Goal: Task Accomplishment & Management: Manage account settings

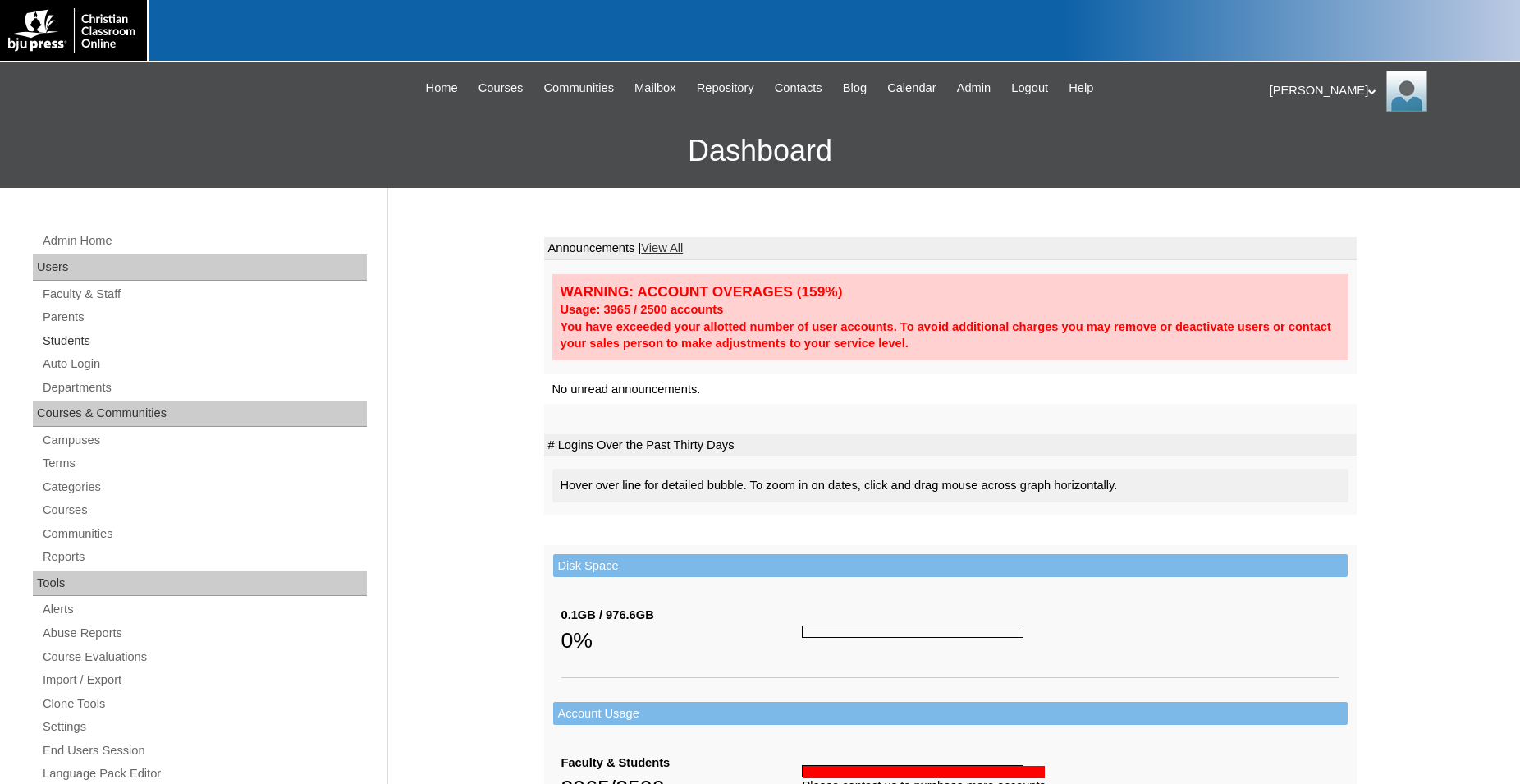
click at [78, 342] on link "Students" at bounding box center [204, 341] width 326 height 21
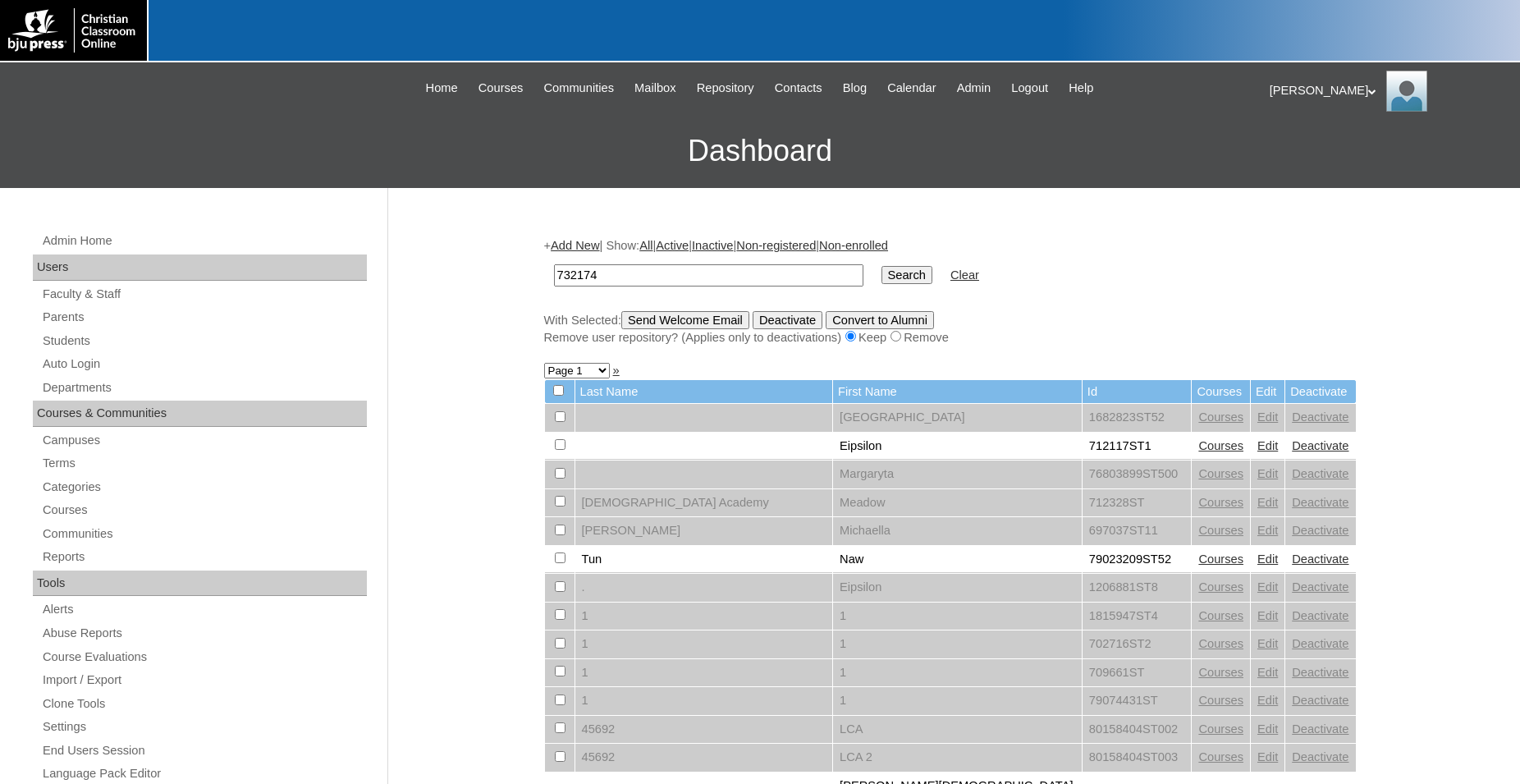
type input "732174"
click at [882, 266] on input "Search" at bounding box center [907, 274] width 51 height 18
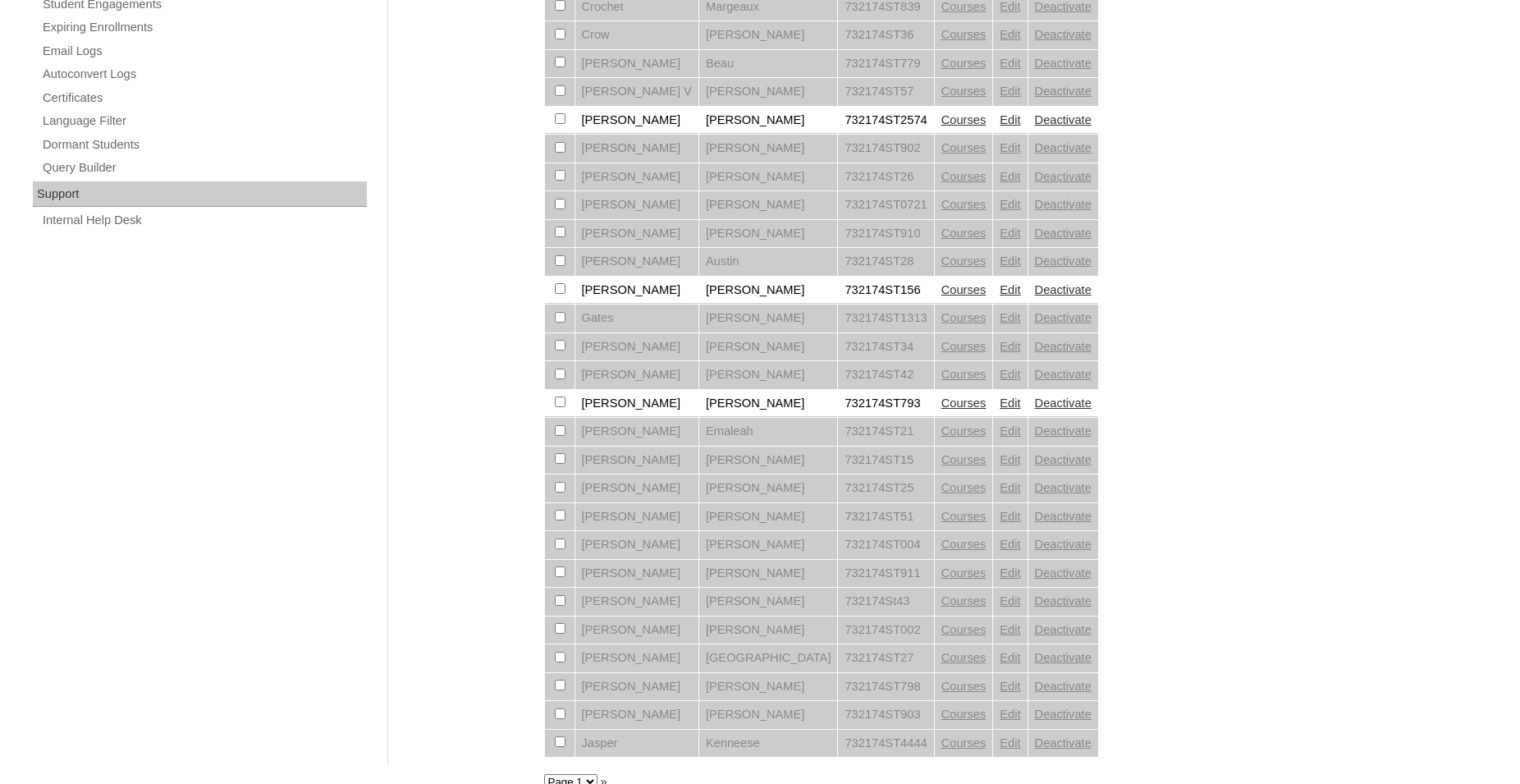
scroll to position [1113, 0]
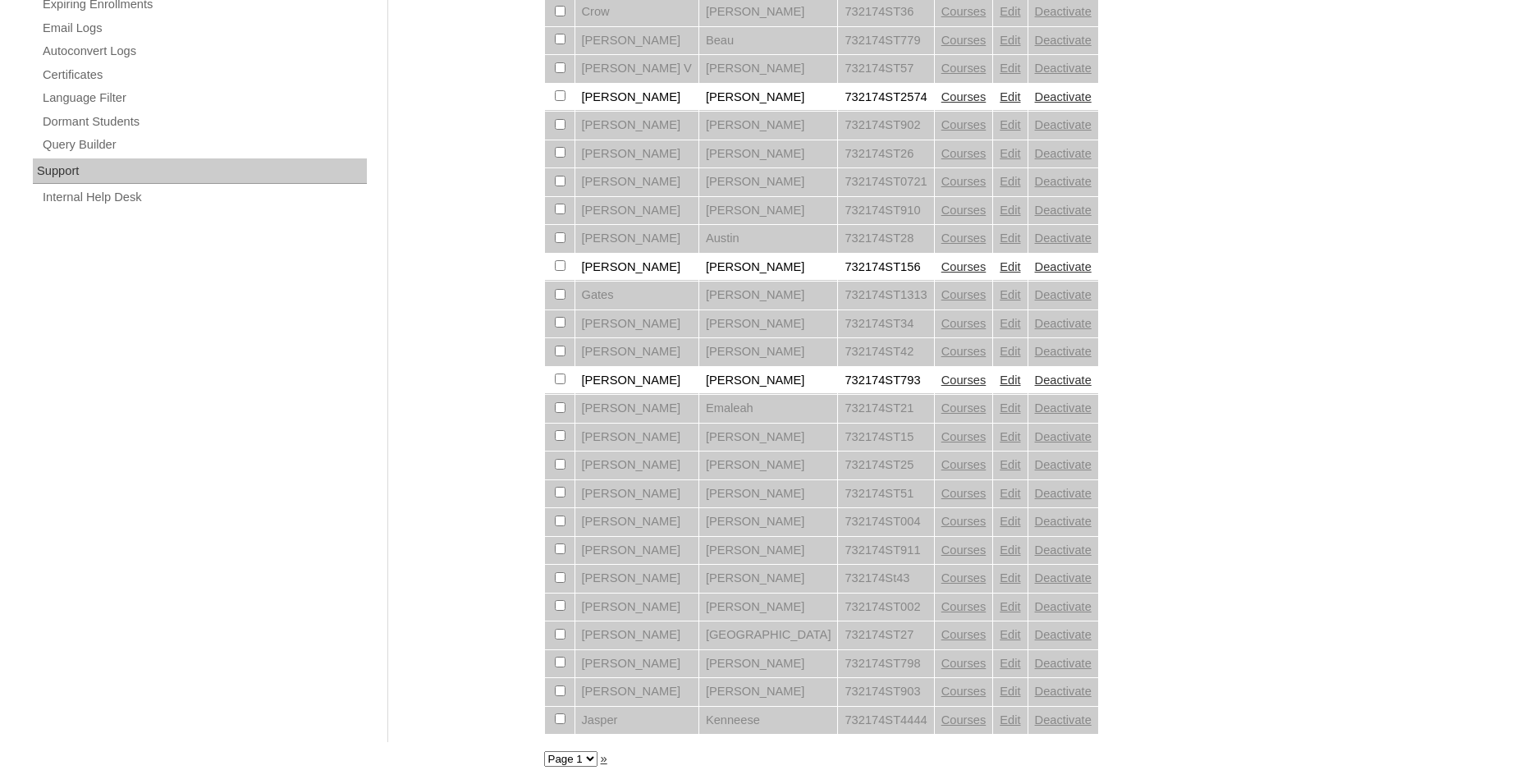
click at [544, 751] on select "Page 1 Page 2 Page 3" at bounding box center [571, 759] width 53 height 16
select select "admin_students.php?q=732174&submit=Search&page=2"
click option "Page 2" at bounding box center [0, 0] width 0 height 0
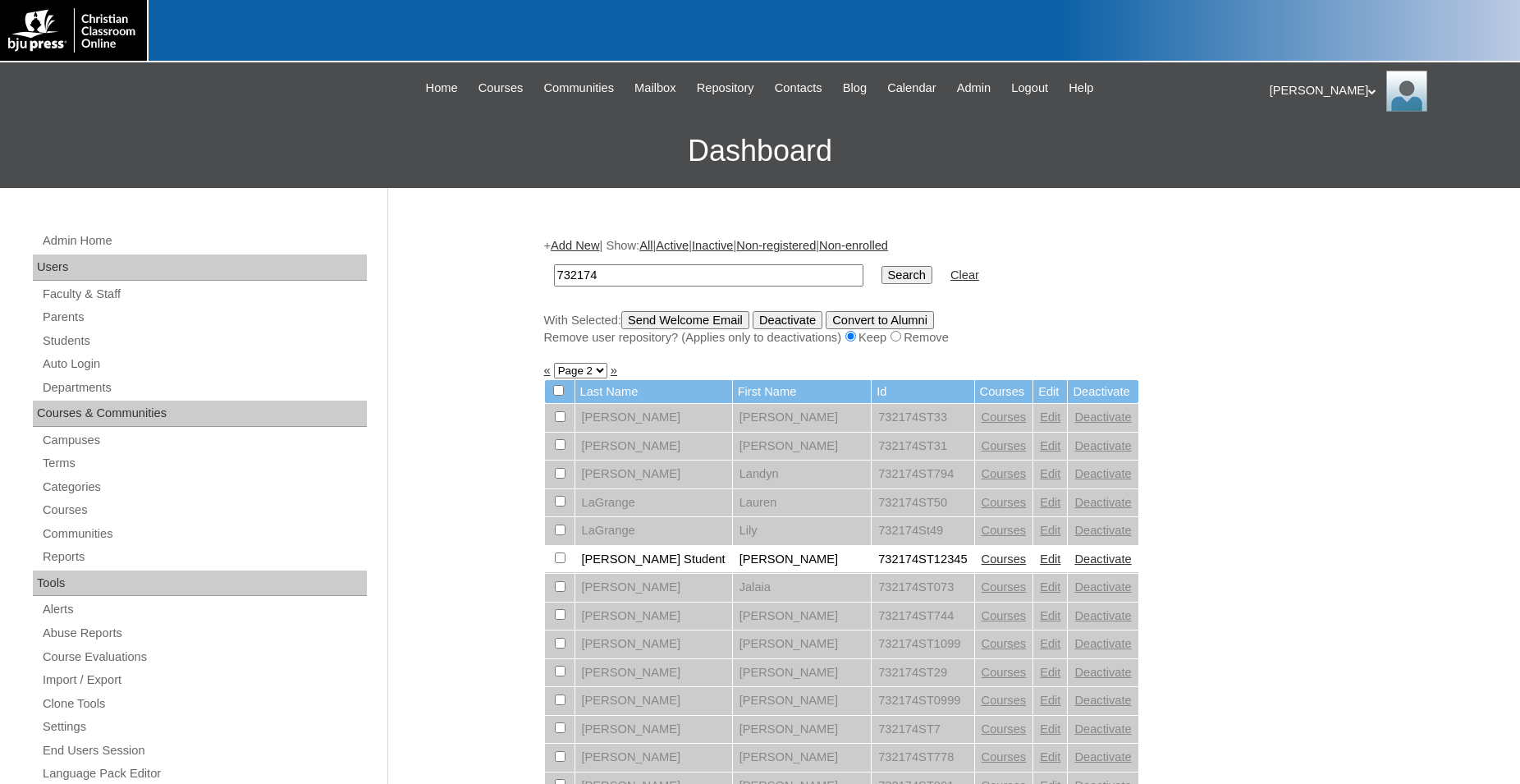
click at [554, 362] on select "Page 1 Page 2 Page 3" at bounding box center [580, 370] width 53 height 16
select select "admin_students.php?q=732174&submit=Search&page=1"
click option "Page 1" at bounding box center [0, 0] width 0 height 0
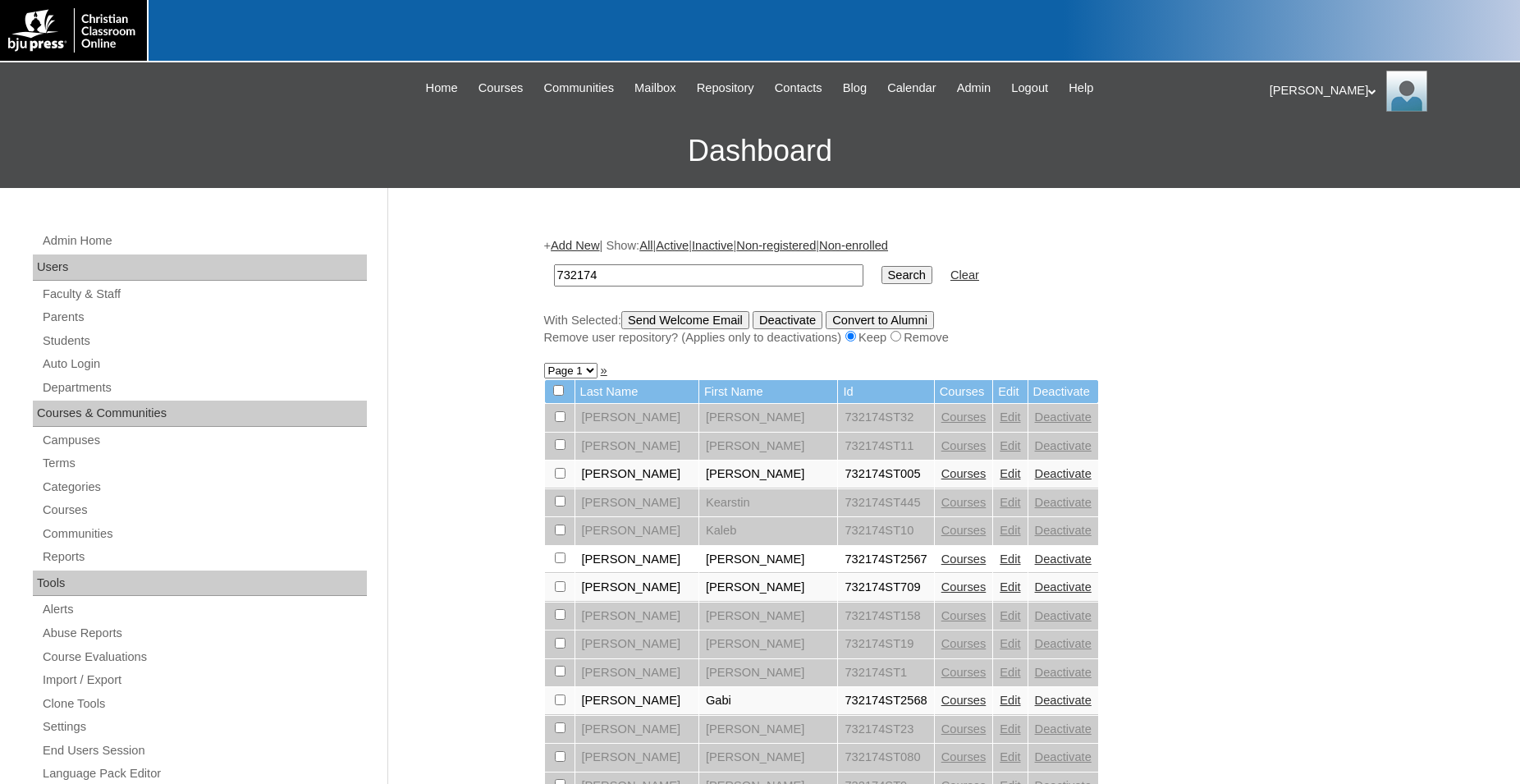
drag, startPoint x: 636, startPoint y: 281, endPoint x: 499, endPoint y: 277, distance: 137.1
click at [554, 277] on input "732174" at bounding box center [708, 275] width 309 height 22
type input "1135751"
click at [882, 266] on input "Search" at bounding box center [907, 274] width 51 height 18
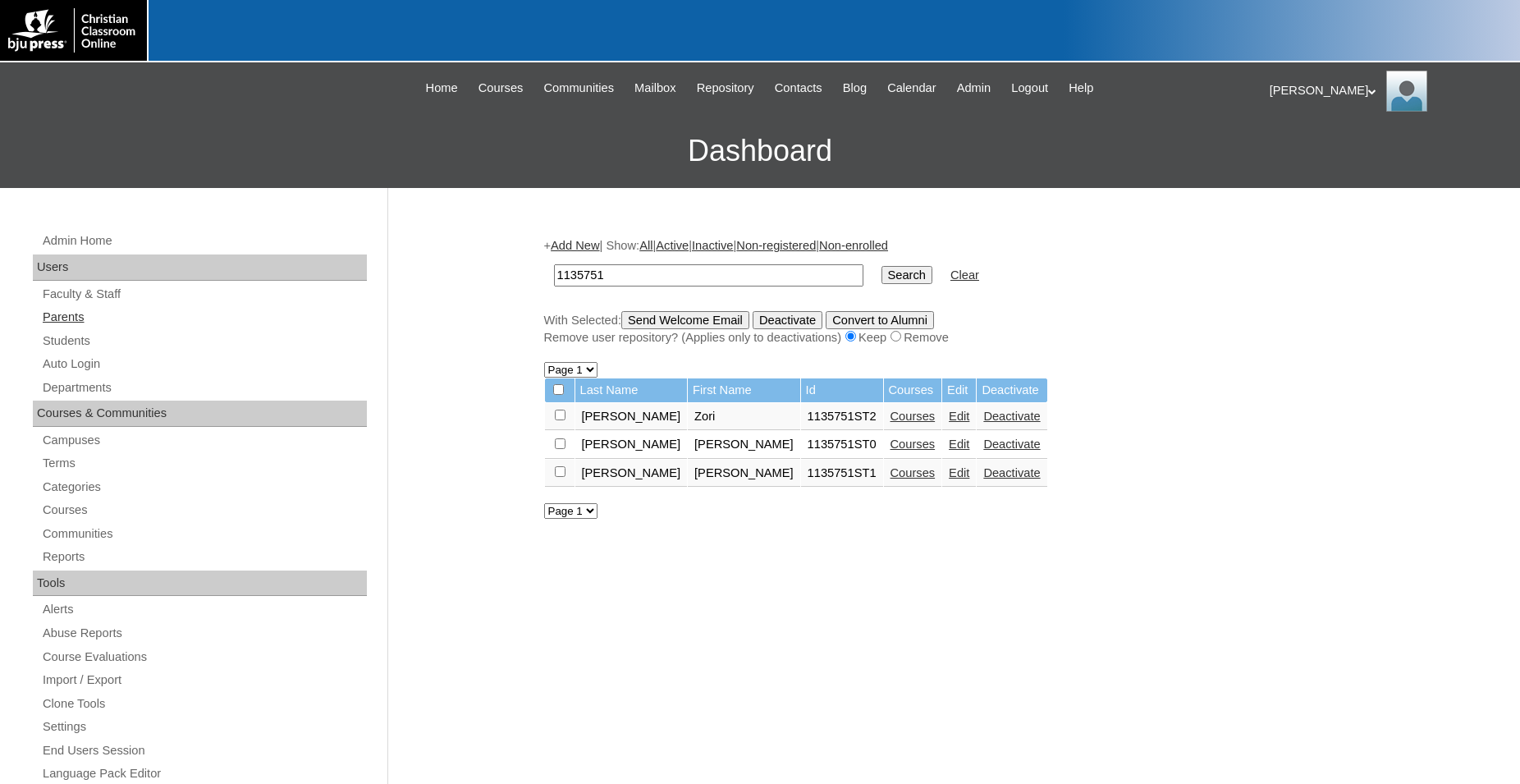
click at [69, 323] on link "Parents" at bounding box center [204, 318] width 326 height 21
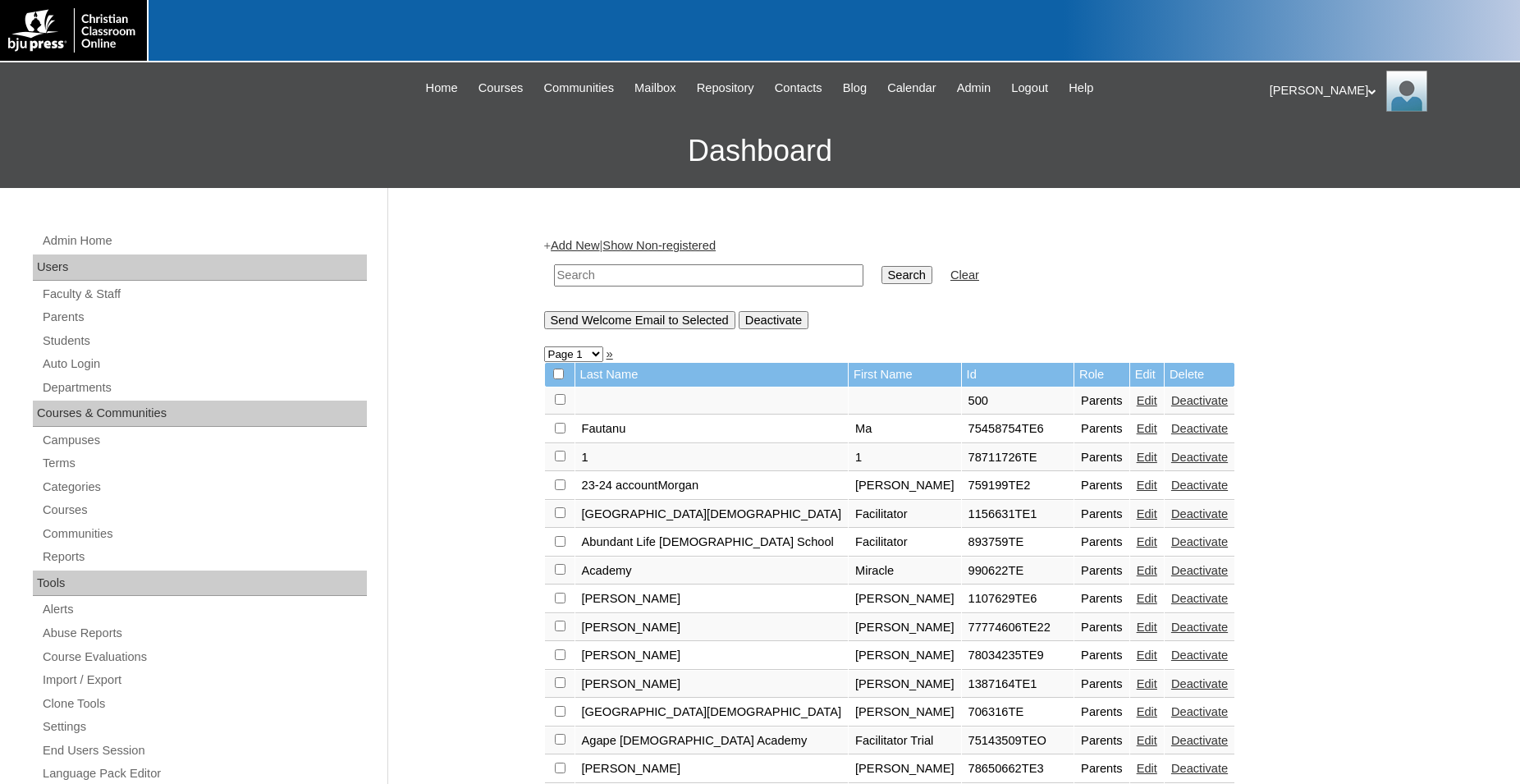
click at [650, 274] on input "text" at bounding box center [708, 275] width 309 height 22
type input "1135751"
click at [882, 266] on input "Search" at bounding box center [907, 274] width 51 height 18
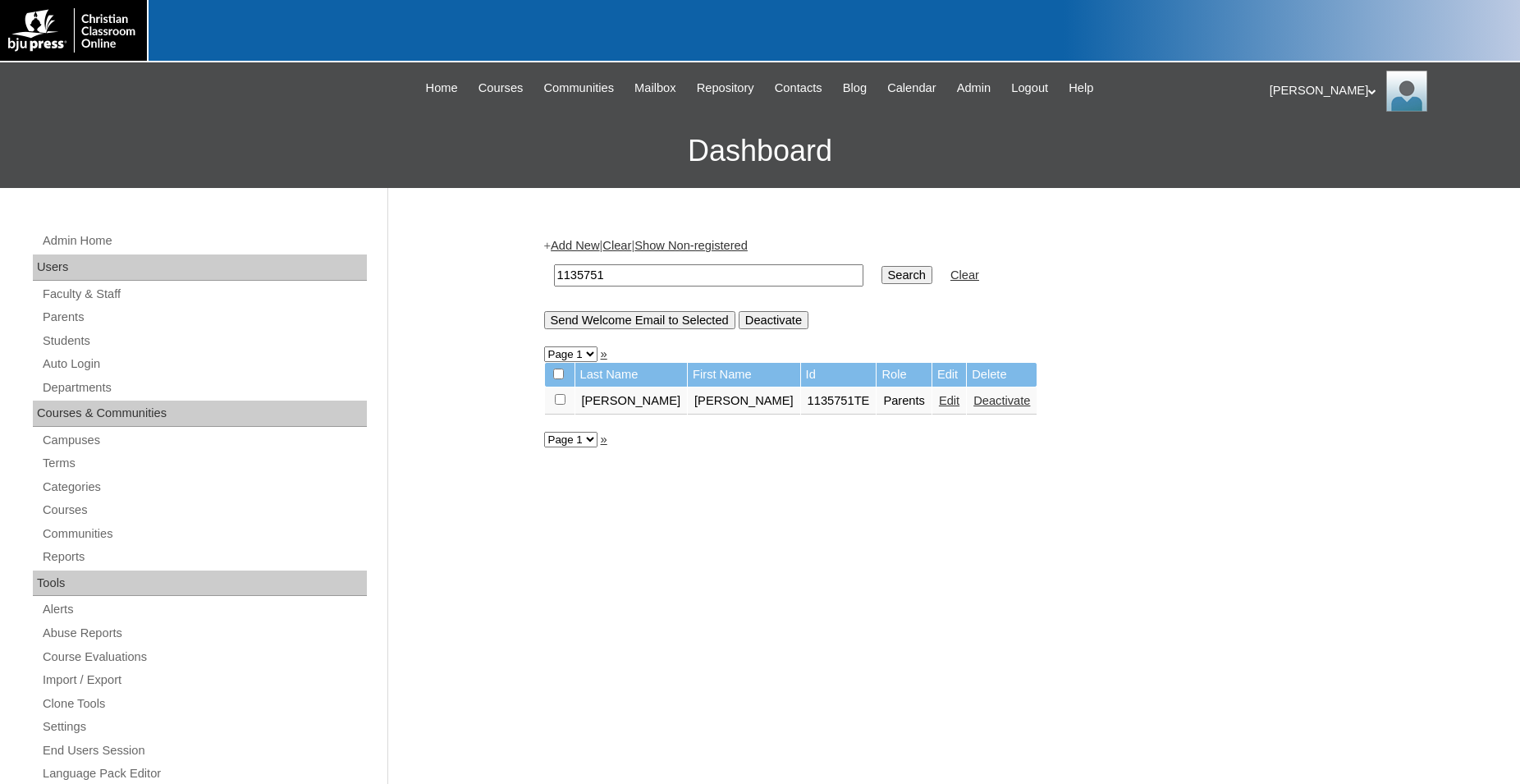
drag, startPoint x: 663, startPoint y: 274, endPoint x: 490, endPoint y: 279, distance: 173.1
click at [554, 279] on input "1135751" at bounding box center [708, 275] width 309 height 22
type input "709688"
click at [882, 266] on input "Search" at bounding box center [907, 274] width 51 height 18
click at [75, 338] on link "Students" at bounding box center [204, 341] width 326 height 21
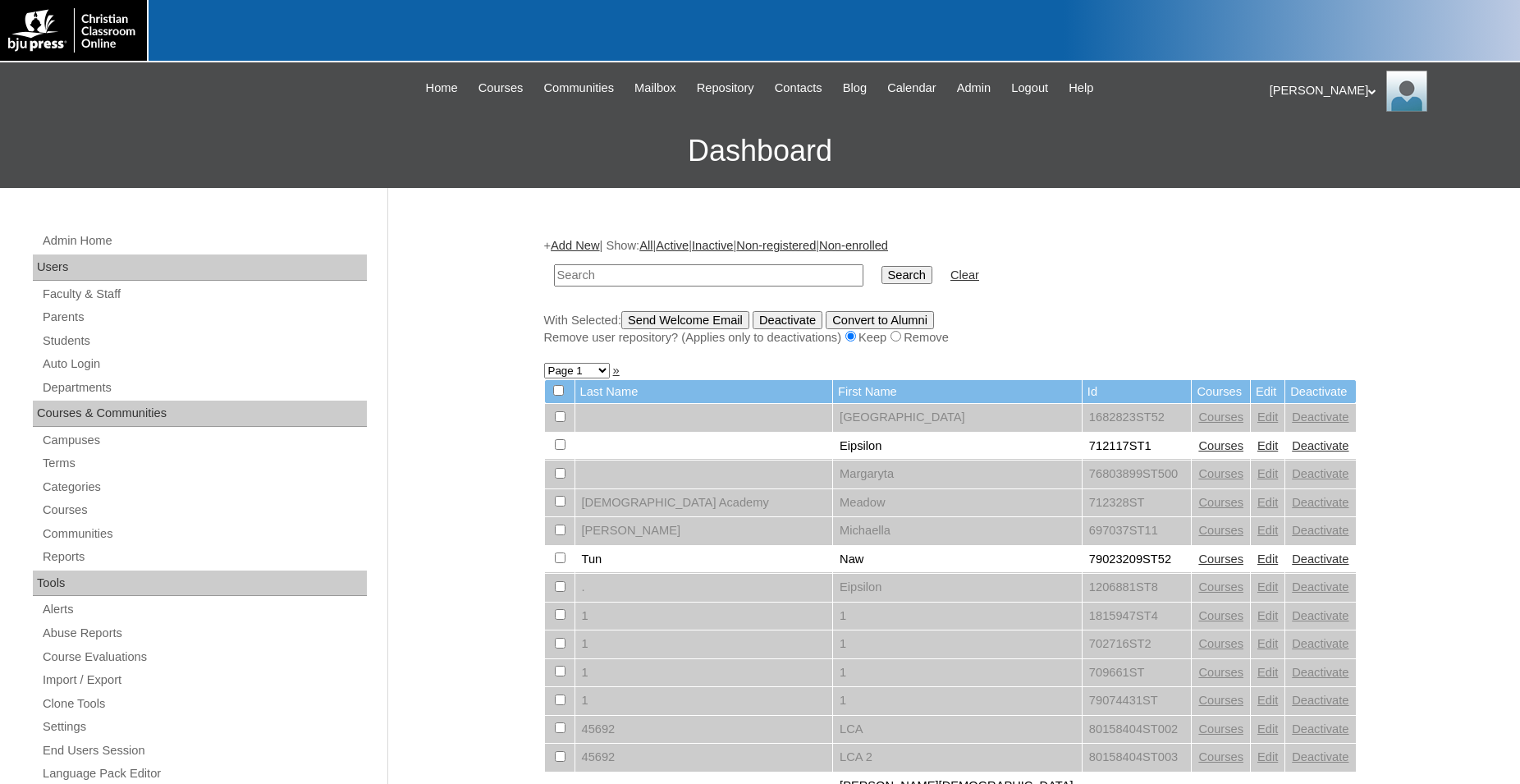
click at [693, 275] on input "text" at bounding box center [708, 275] width 309 height 22
type input "709688"
click at [882, 266] on input "Search" at bounding box center [907, 274] width 51 height 18
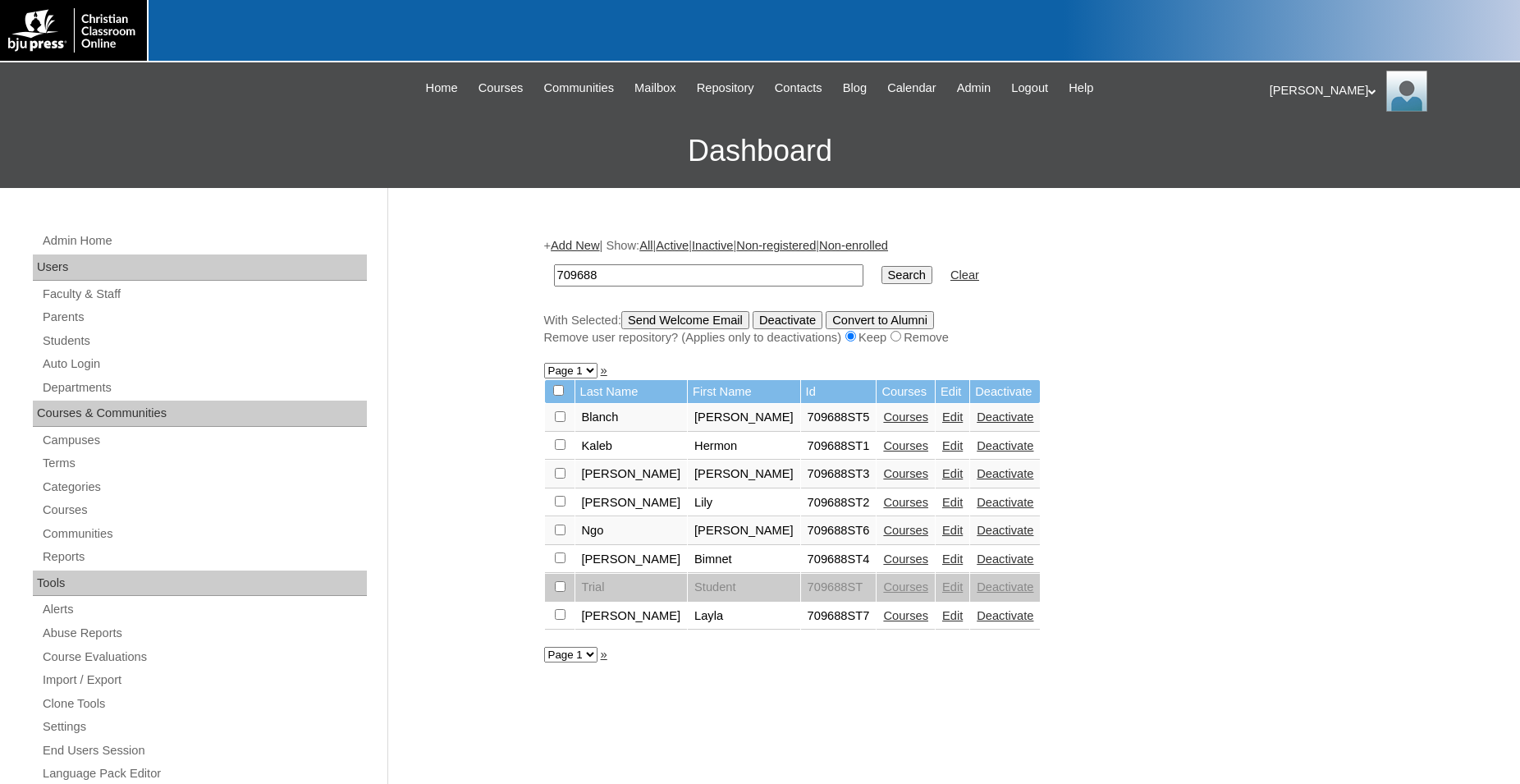
click at [943, 423] on link "Edit" at bounding box center [953, 417] width 21 height 13
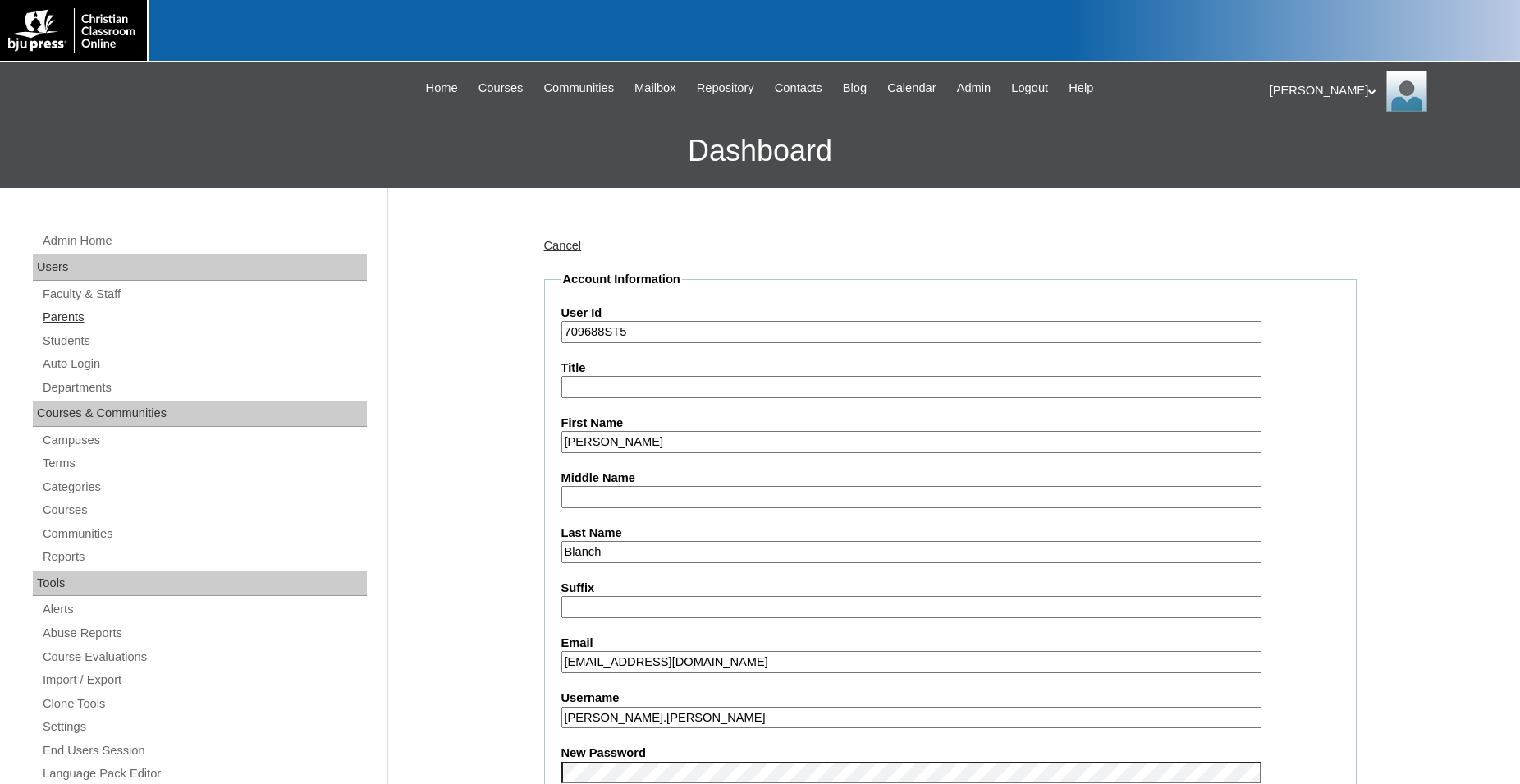
click at [69, 322] on link "Parents" at bounding box center [204, 318] width 326 height 21
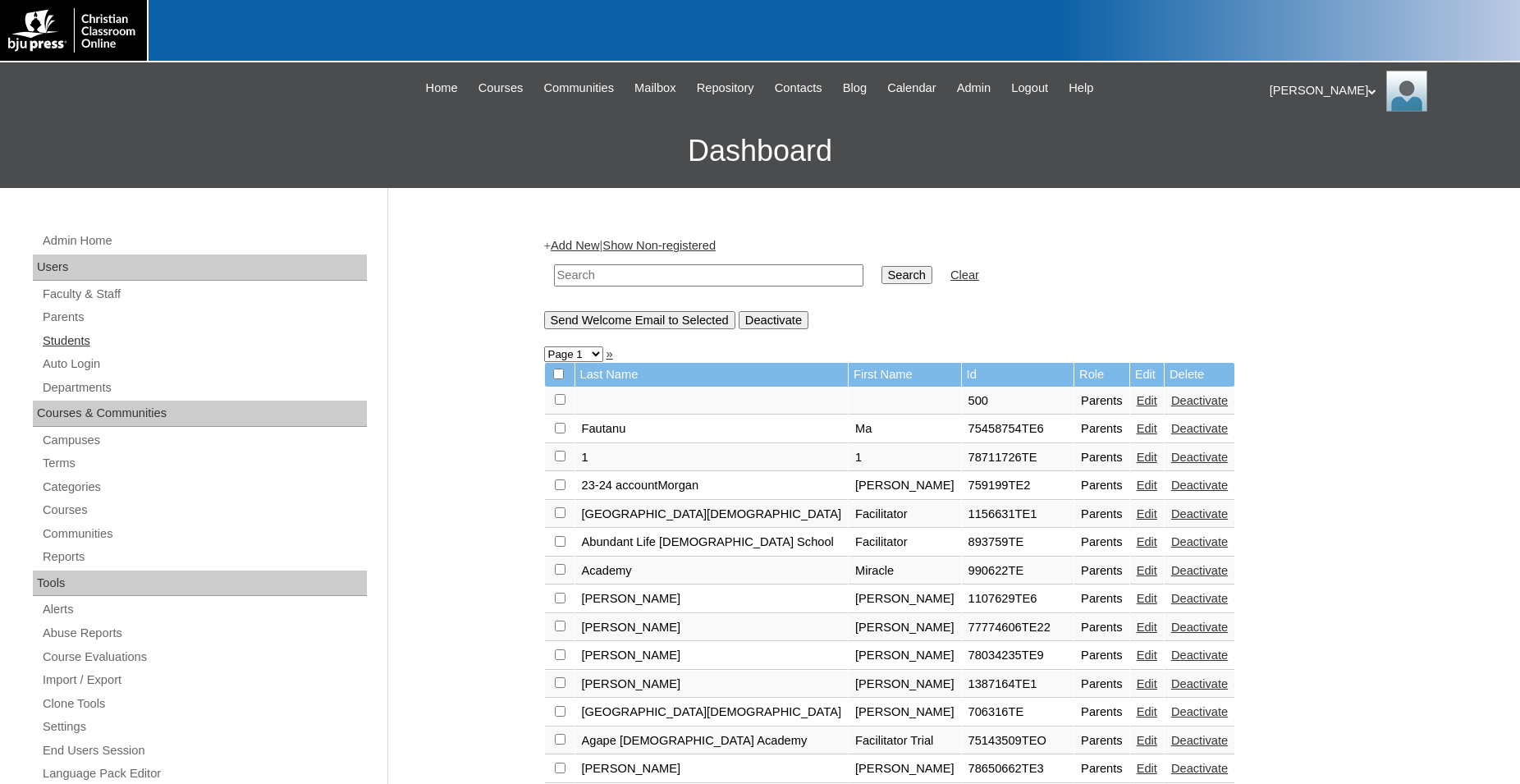
click at [84, 340] on link "Students" at bounding box center [204, 341] width 326 height 21
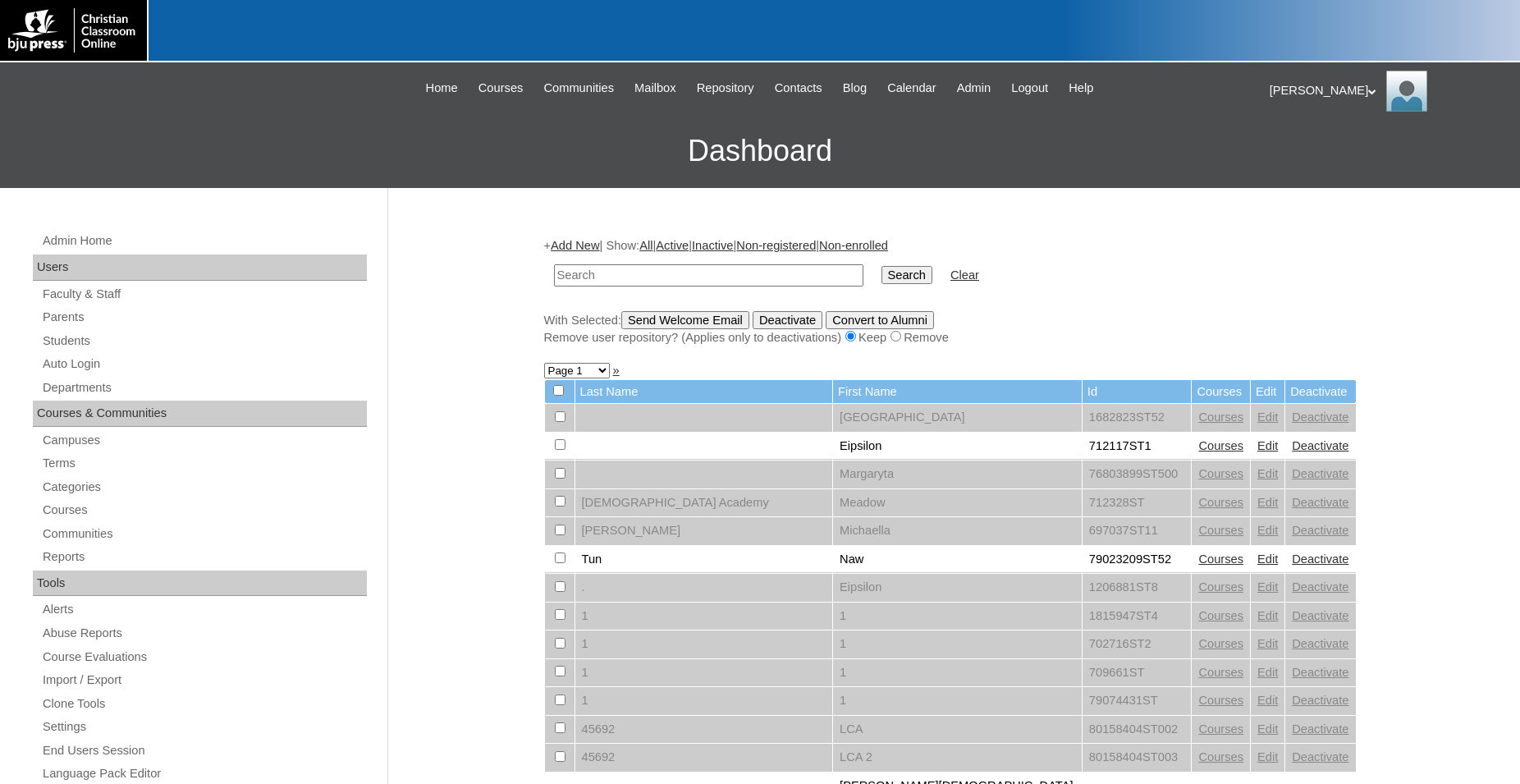
click at [631, 275] on input "text" at bounding box center [708, 275] width 309 height 22
type input "709792"
click at [882, 266] on input "Search" at bounding box center [907, 274] width 51 height 18
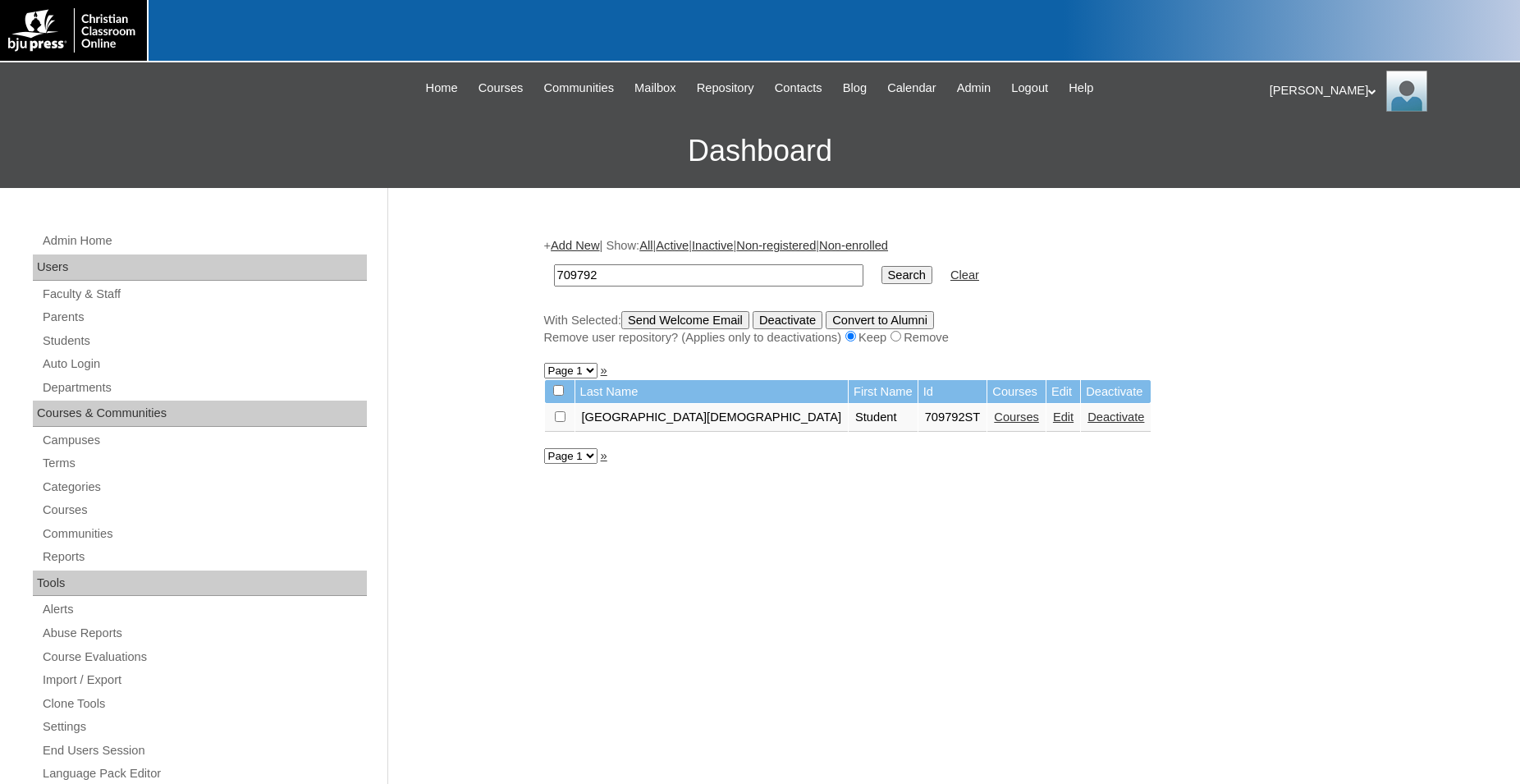
click at [994, 423] on link "Courses" at bounding box center [1017, 417] width 45 height 13
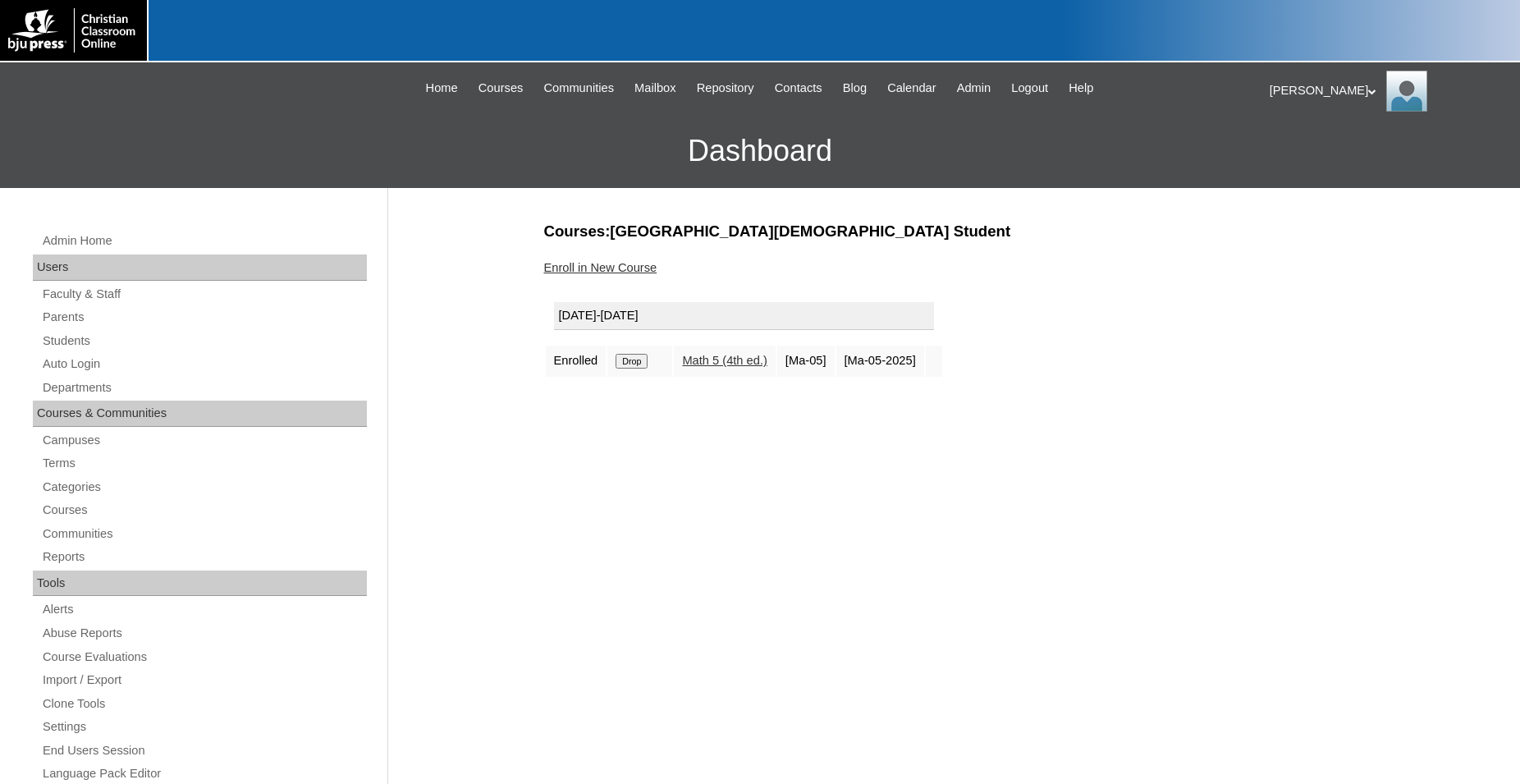
click at [633, 367] on input "Drop" at bounding box center [632, 362] width 32 height 15
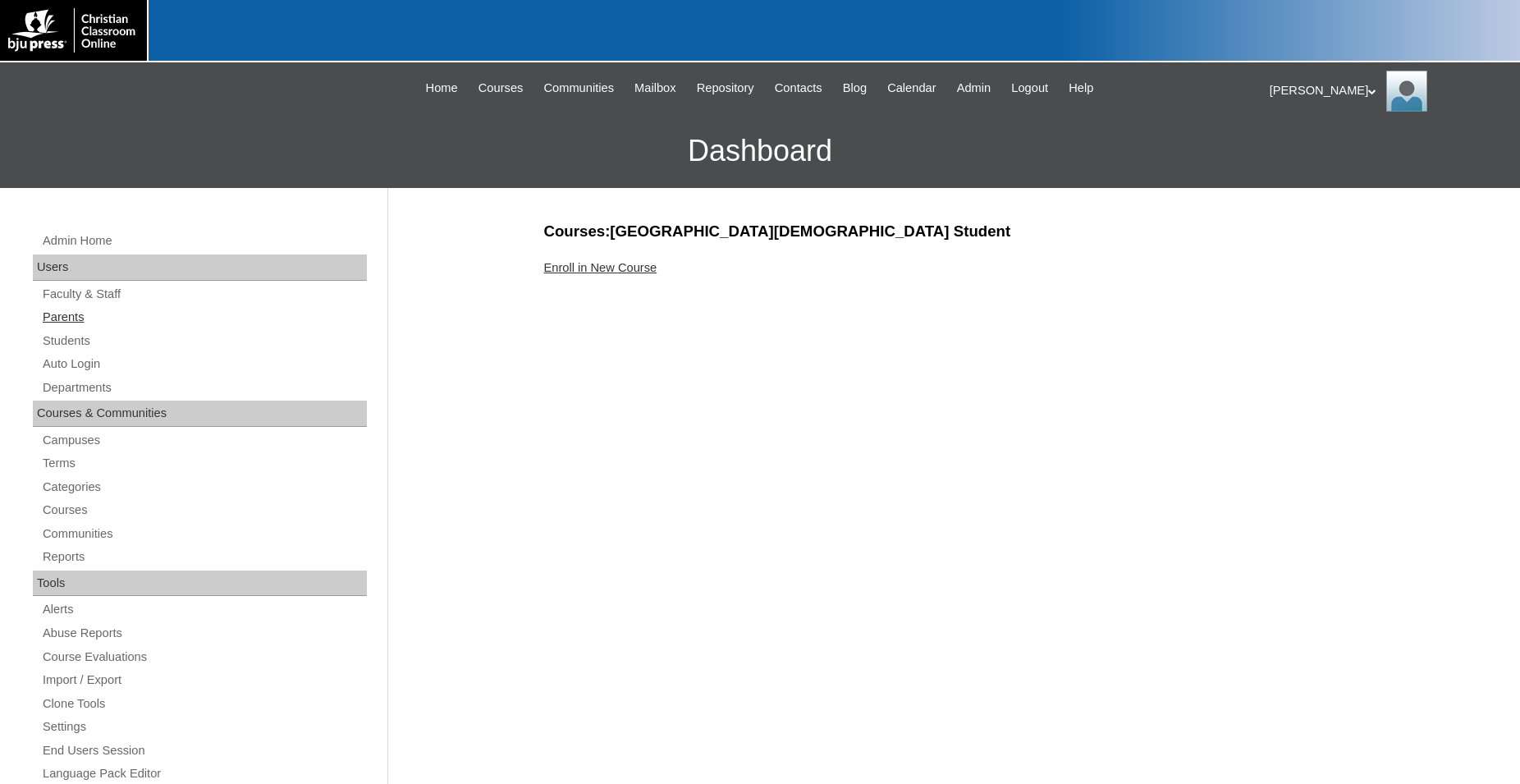
click at [69, 318] on link "Parents" at bounding box center [204, 318] width 326 height 21
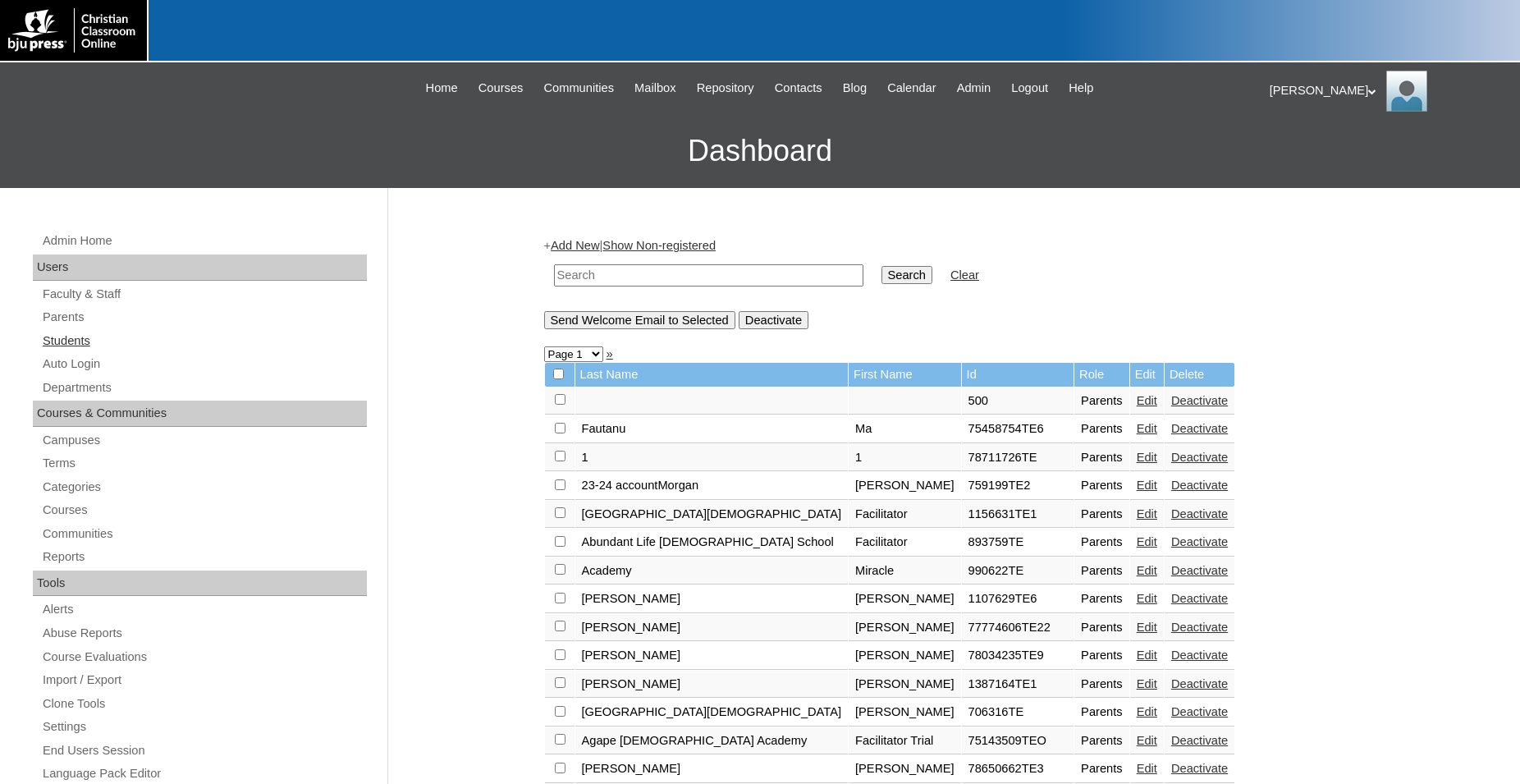
click at [82, 341] on link "Students" at bounding box center [204, 341] width 326 height 21
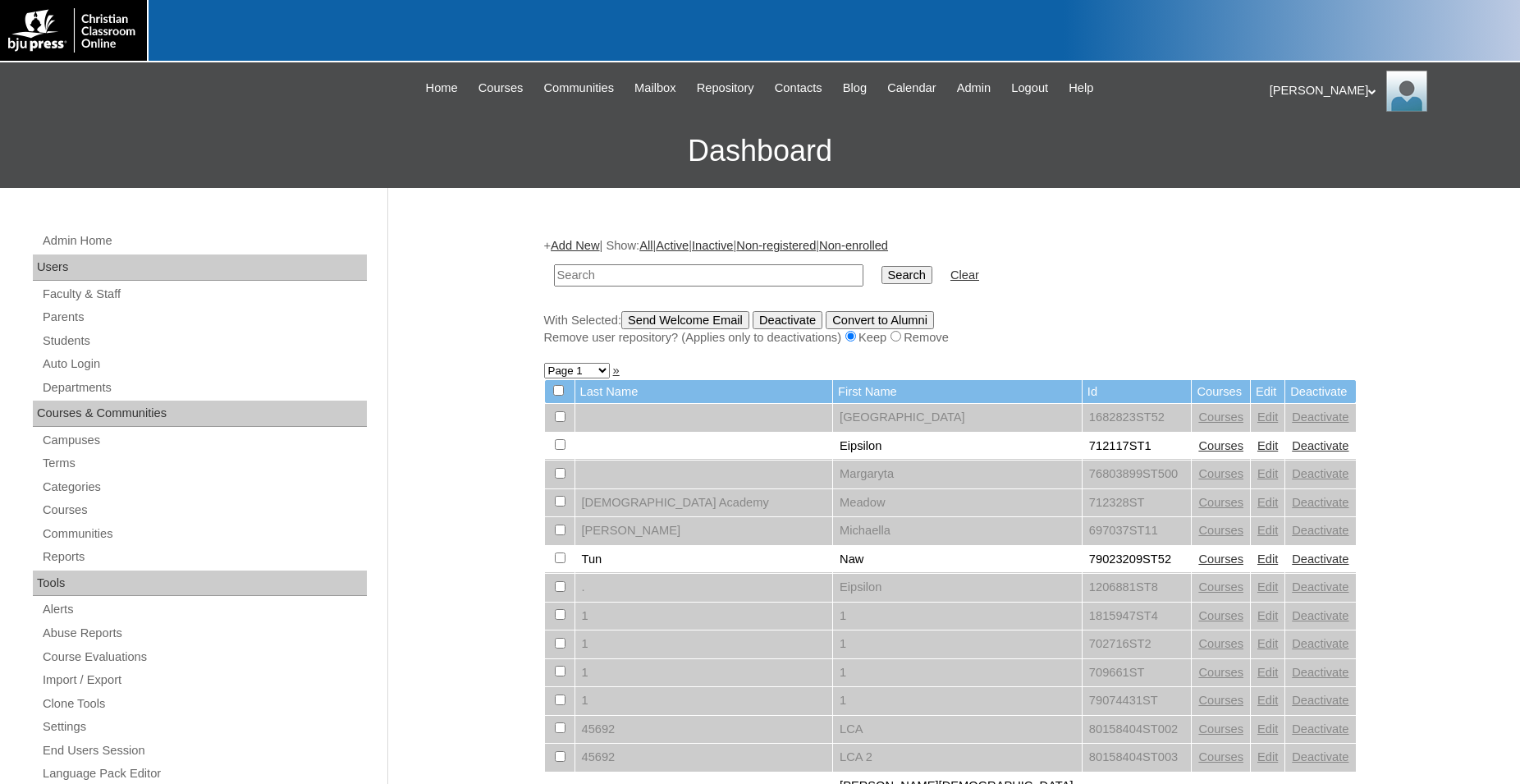
click at [680, 278] on input "text" at bounding box center [708, 275] width 309 height 22
type input "709792"
click at [882, 266] on input "Search" at bounding box center [907, 274] width 51 height 18
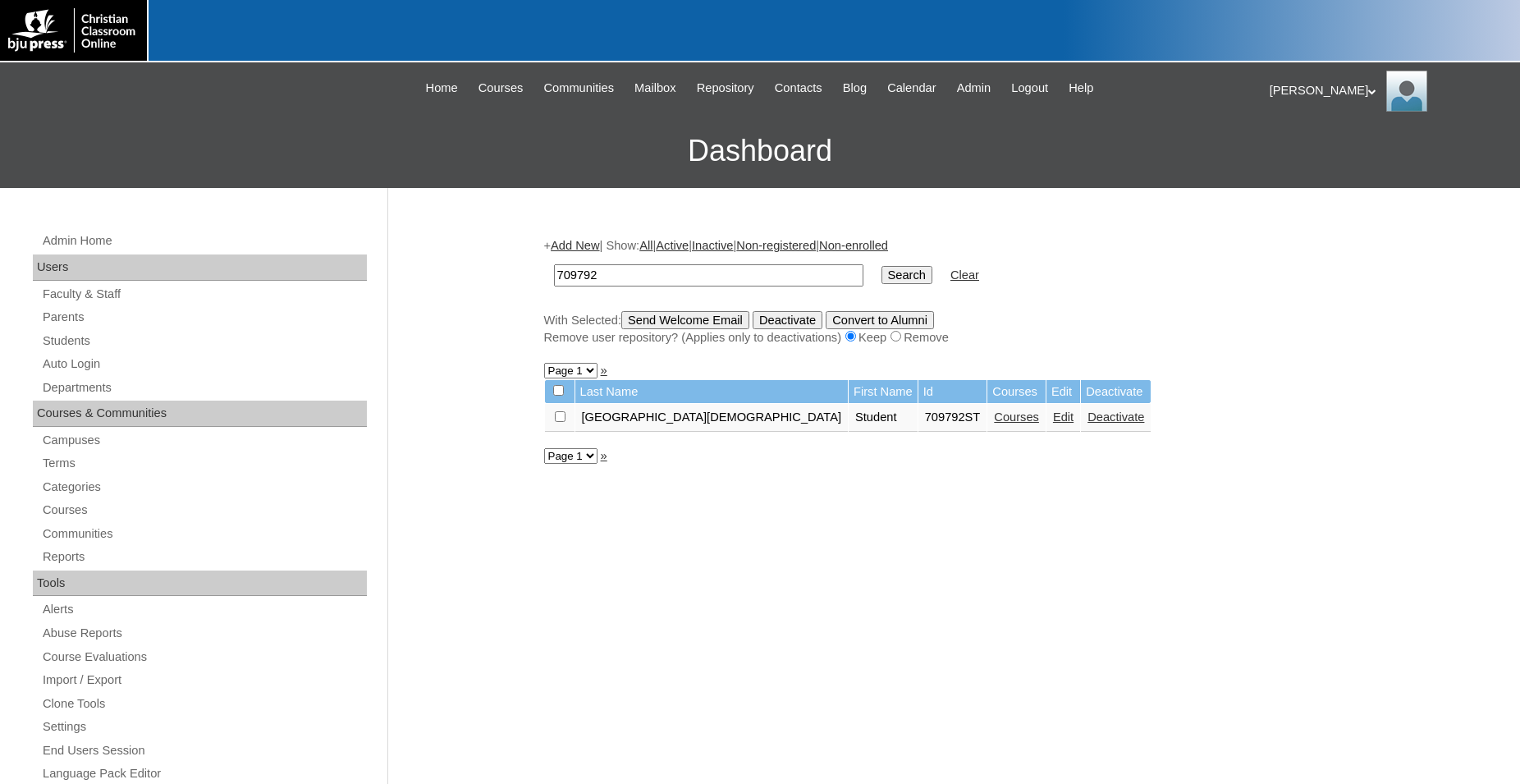
click at [994, 423] on link "Courses" at bounding box center [1017, 417] width 45 height 13
click at [1088, 423] on link "Deactivate" at bounding box center [1116, 417] width 56 height 13
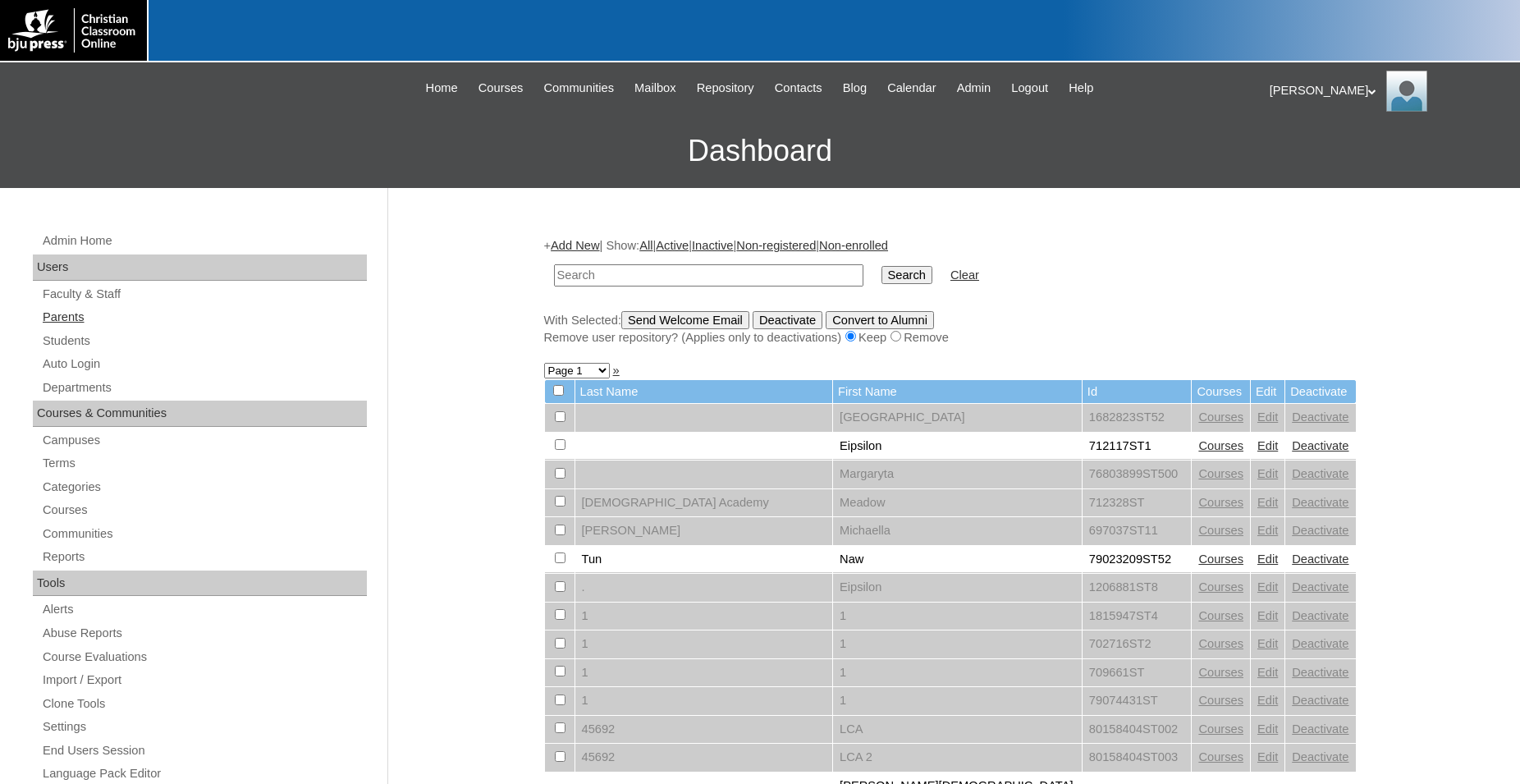
click at [57, 319] on link "Parents" at bounding box center [204, 318] width 326 height 21
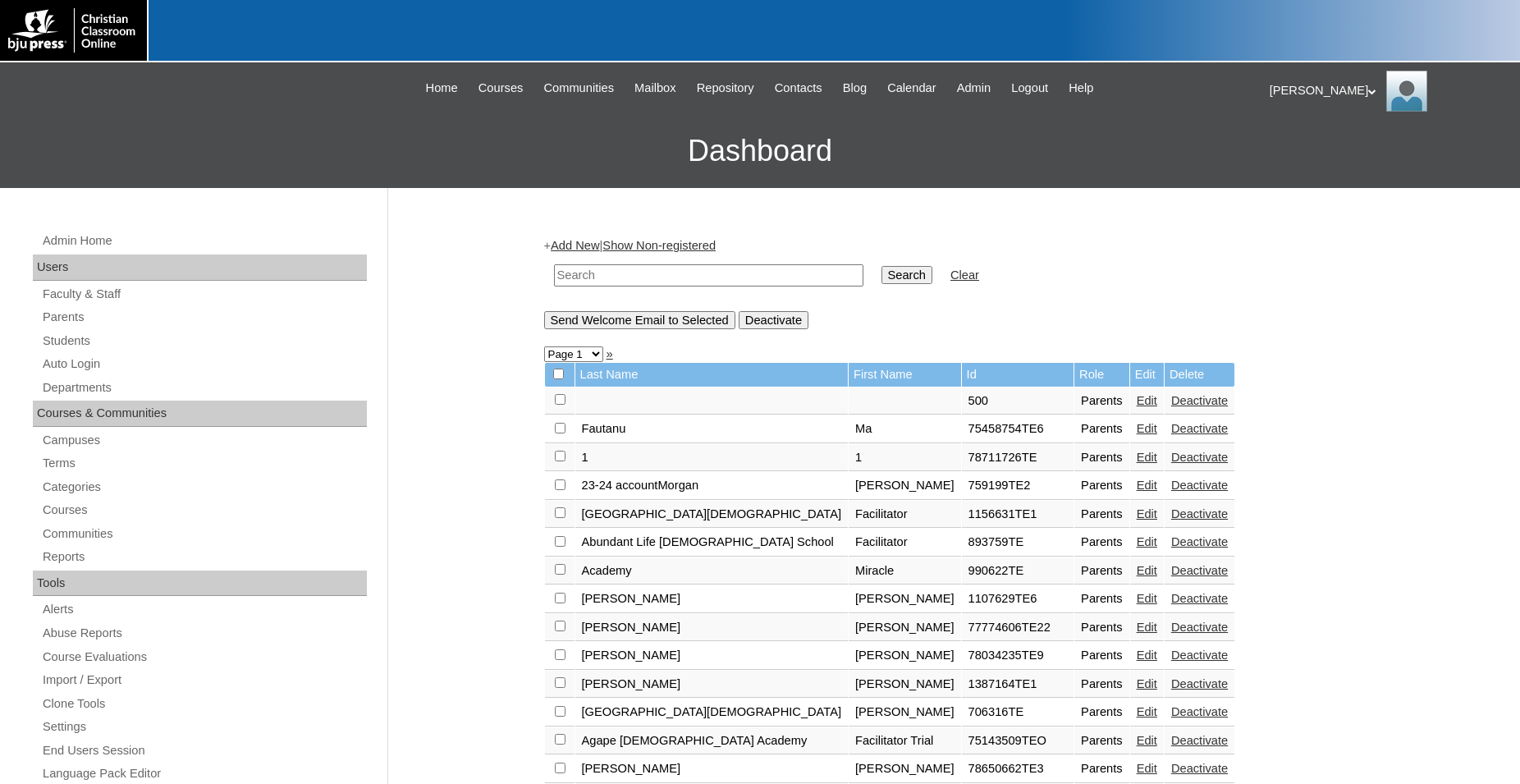
click at [658, 278] on input "text" at bounding box center [708, 275] width 309 height 22
type input "709792"
click at [882, 266] on input "Search" at bounding box center [907, 274] width 51 height 18
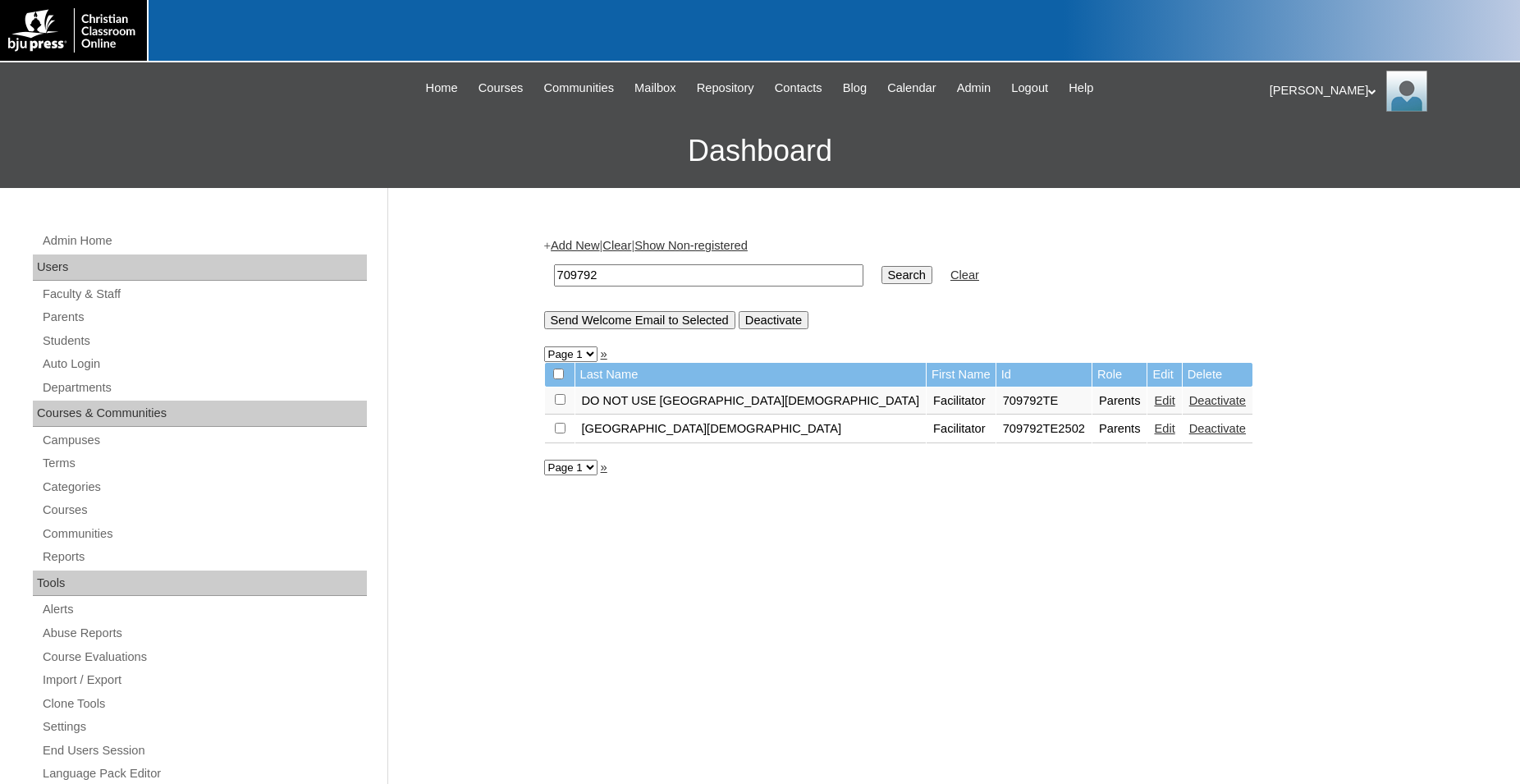
click at [1155, 435] on link "Edit" at bounding box center [1165, 428] width 21 height 13
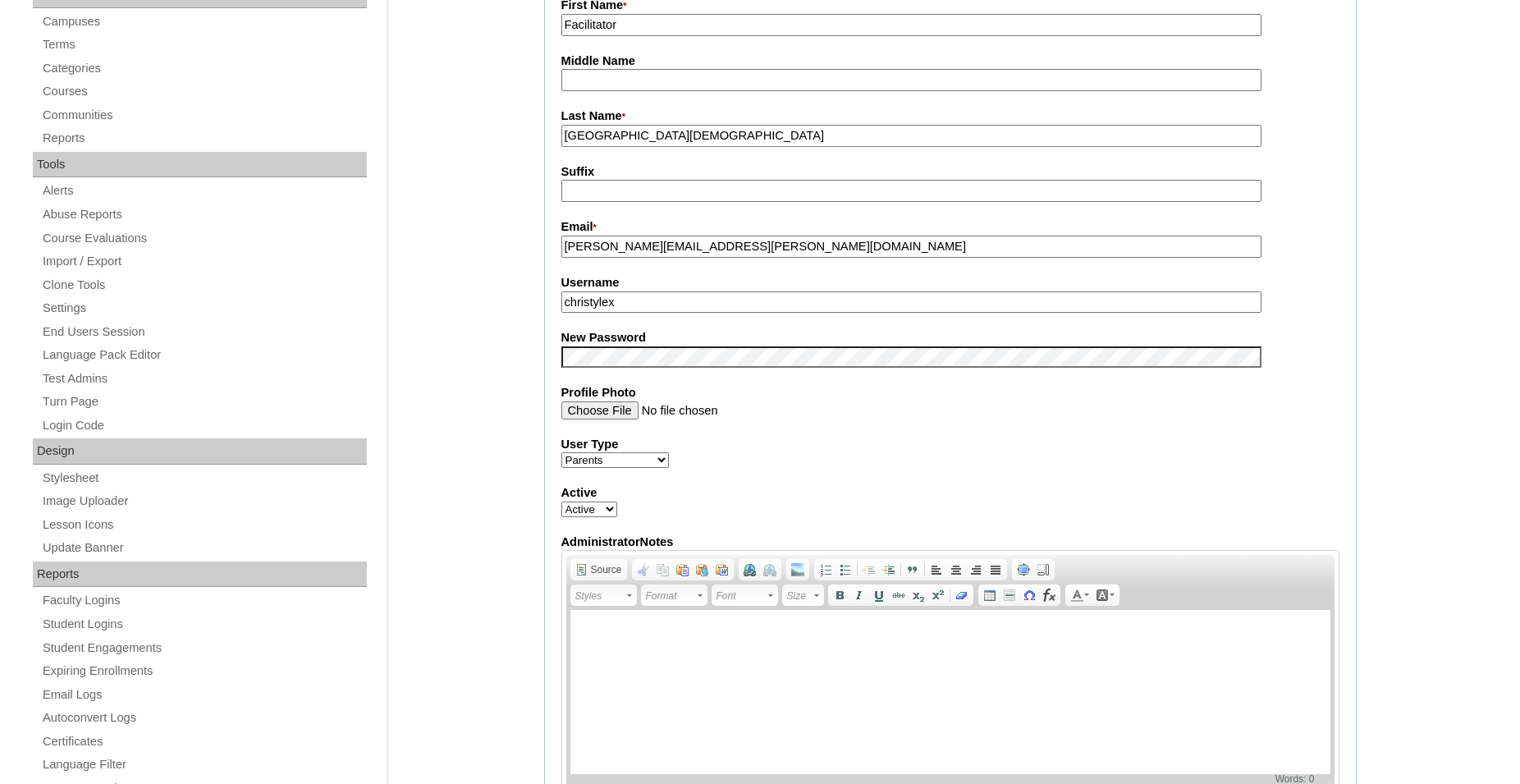
click at [561, 501] on select "Active Inactive" at bounding box center [589, 509] width 56 height 16
select select "0"
click option "Inactive" at bounding box center [0, 0] width 0 height 0
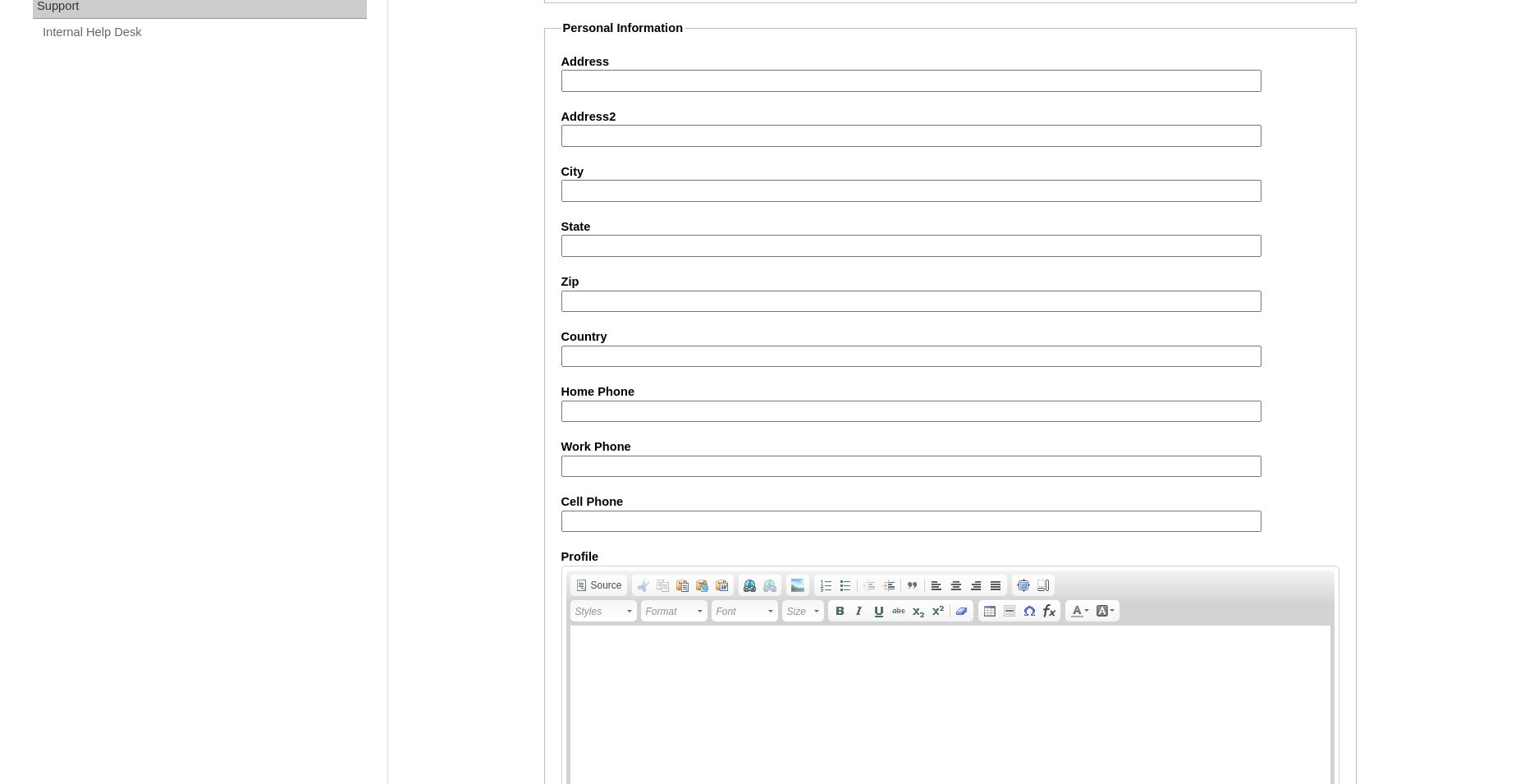
scroll to position [1381, 0]
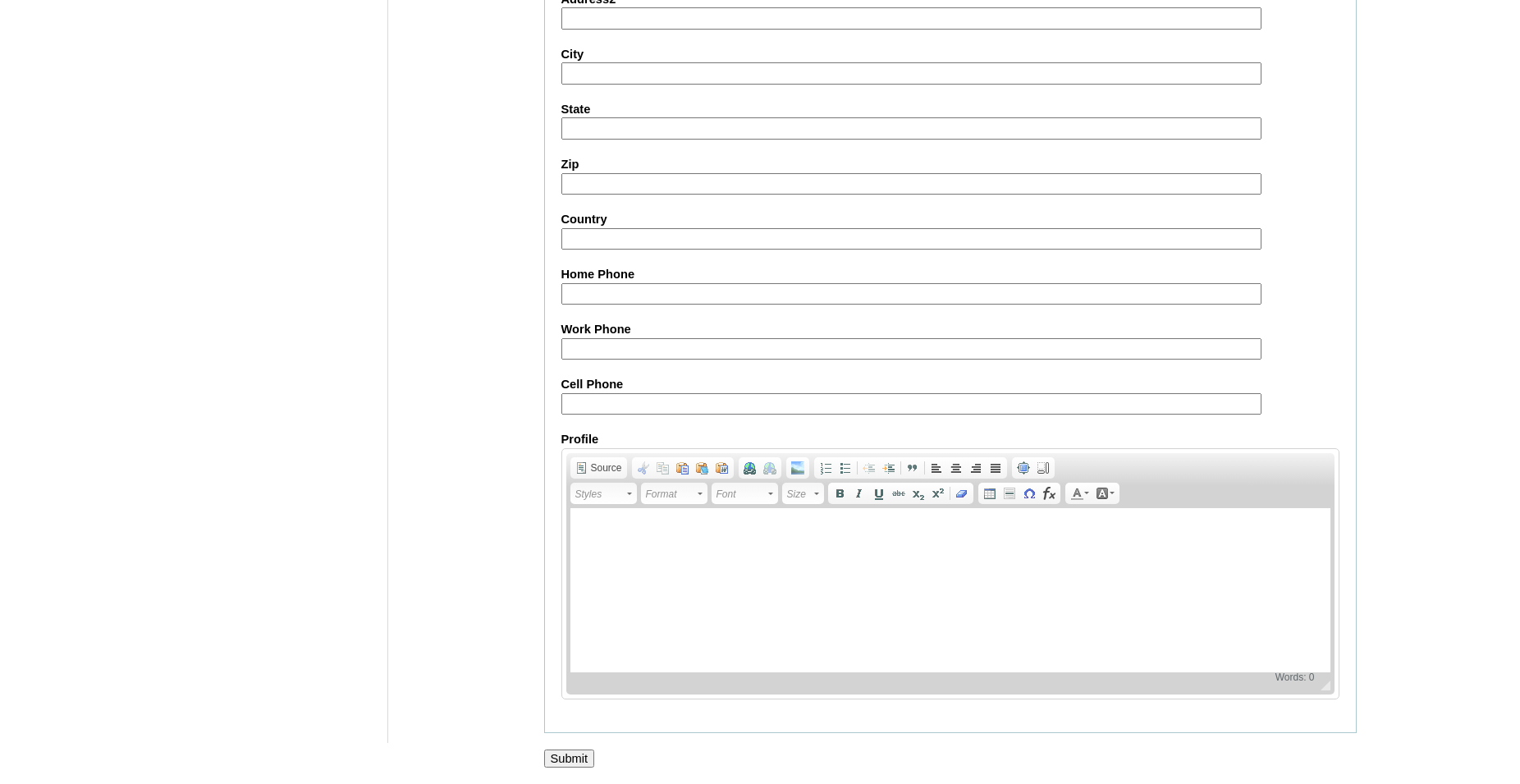
click at [564, 756] on input "Submit" at bounding box center [570, 758] width 51 height 18
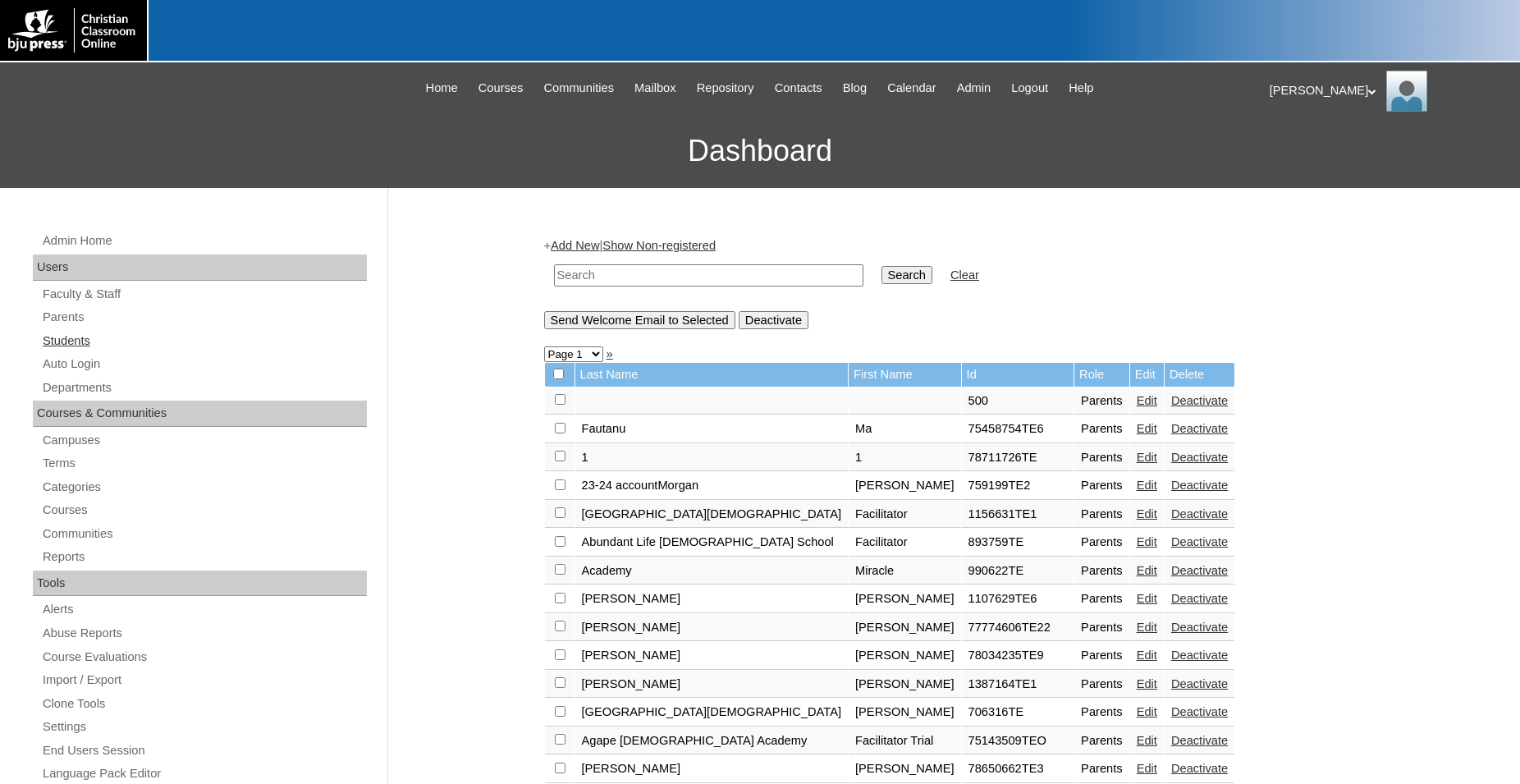
click at [58, 338] on link "Students" at bounding box center [204, 341] width 326 height 21
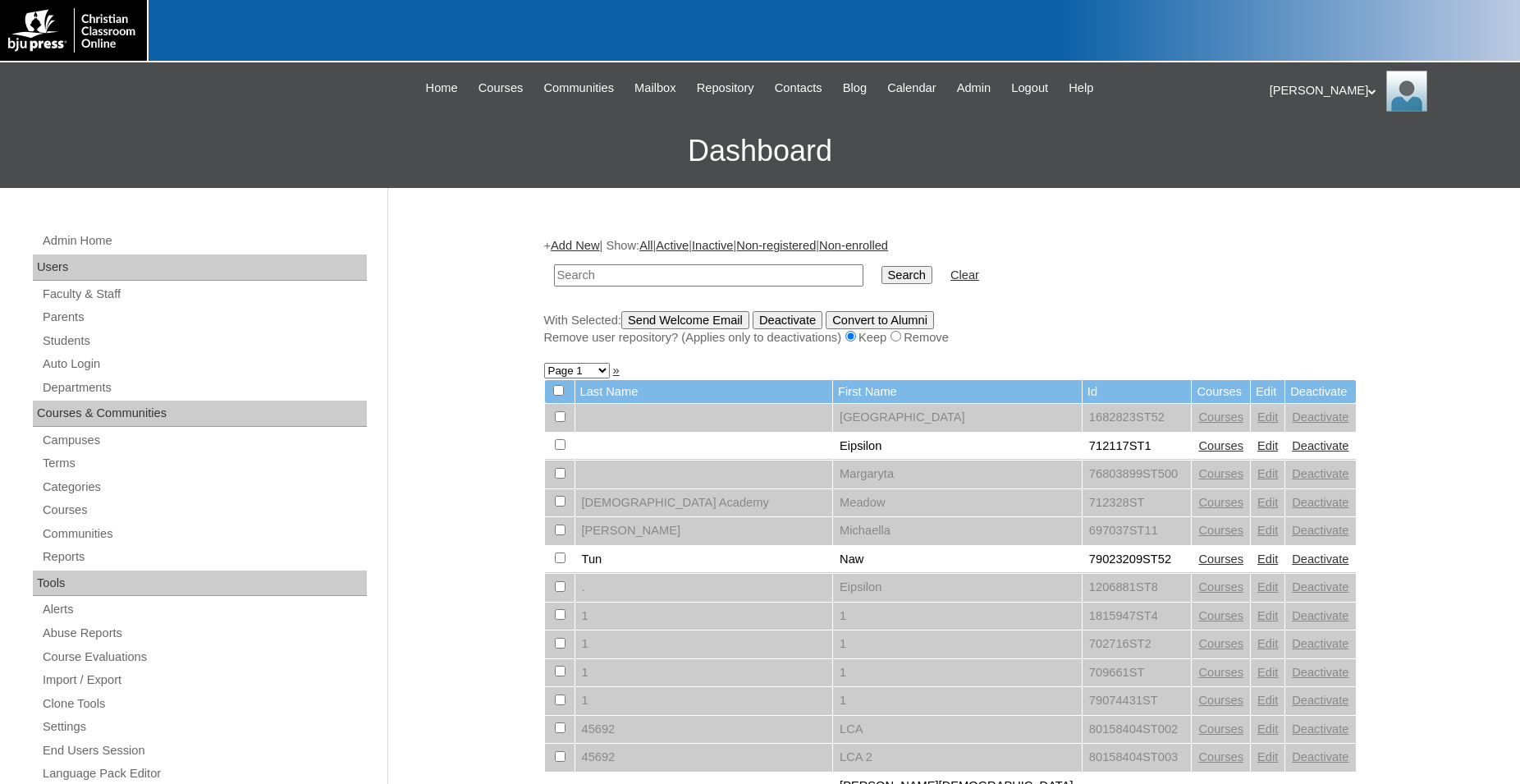
click at [678, 274] on input "text" at bounding box center [708, 275] width 309 height 22
type input "709792"
click at [882, 266] on input "Search" at bounding box center [907, 274] width 51 height 18
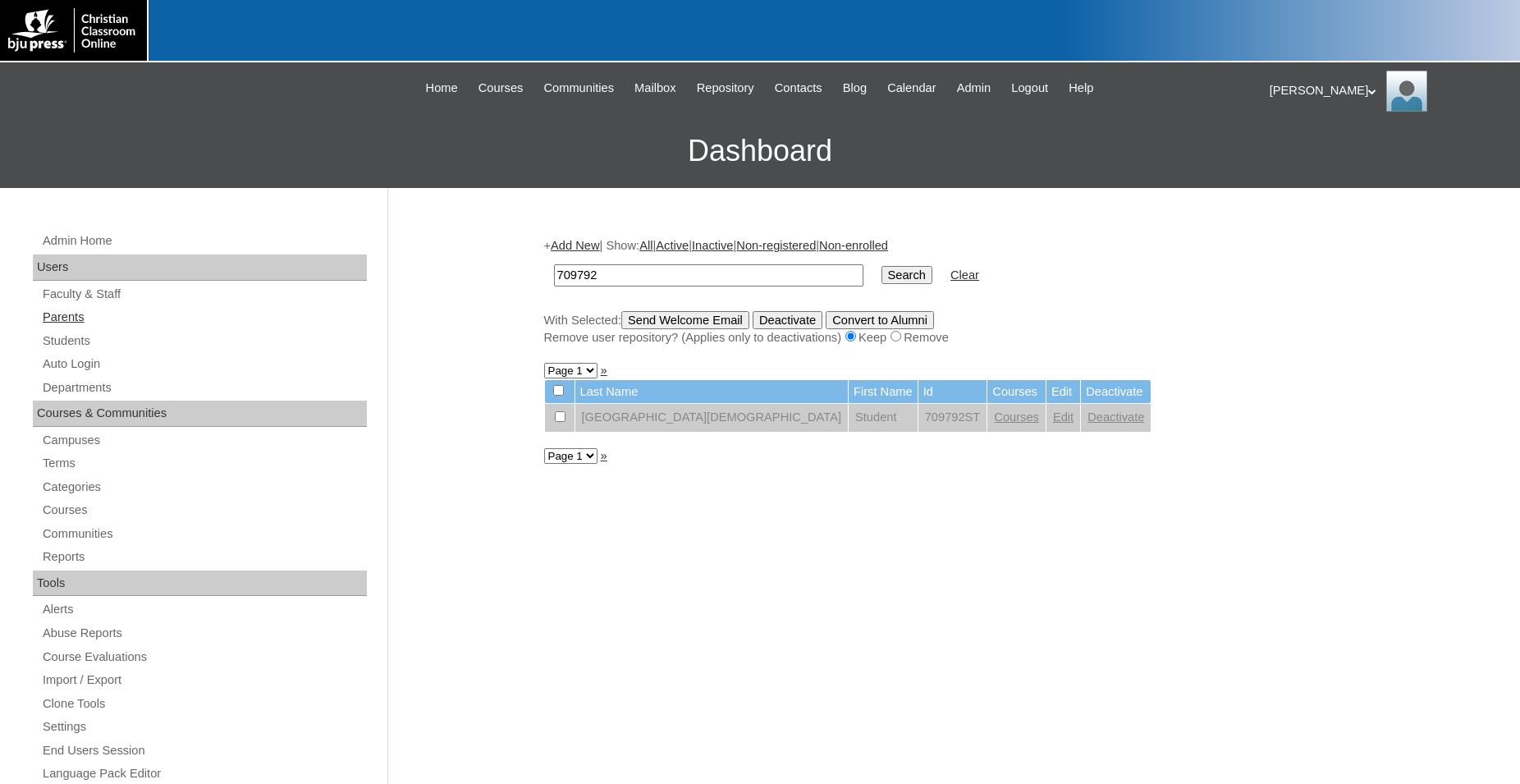
click at [61, 318] on link "Parents" at bounding box center [204, 318] width 326 height 21
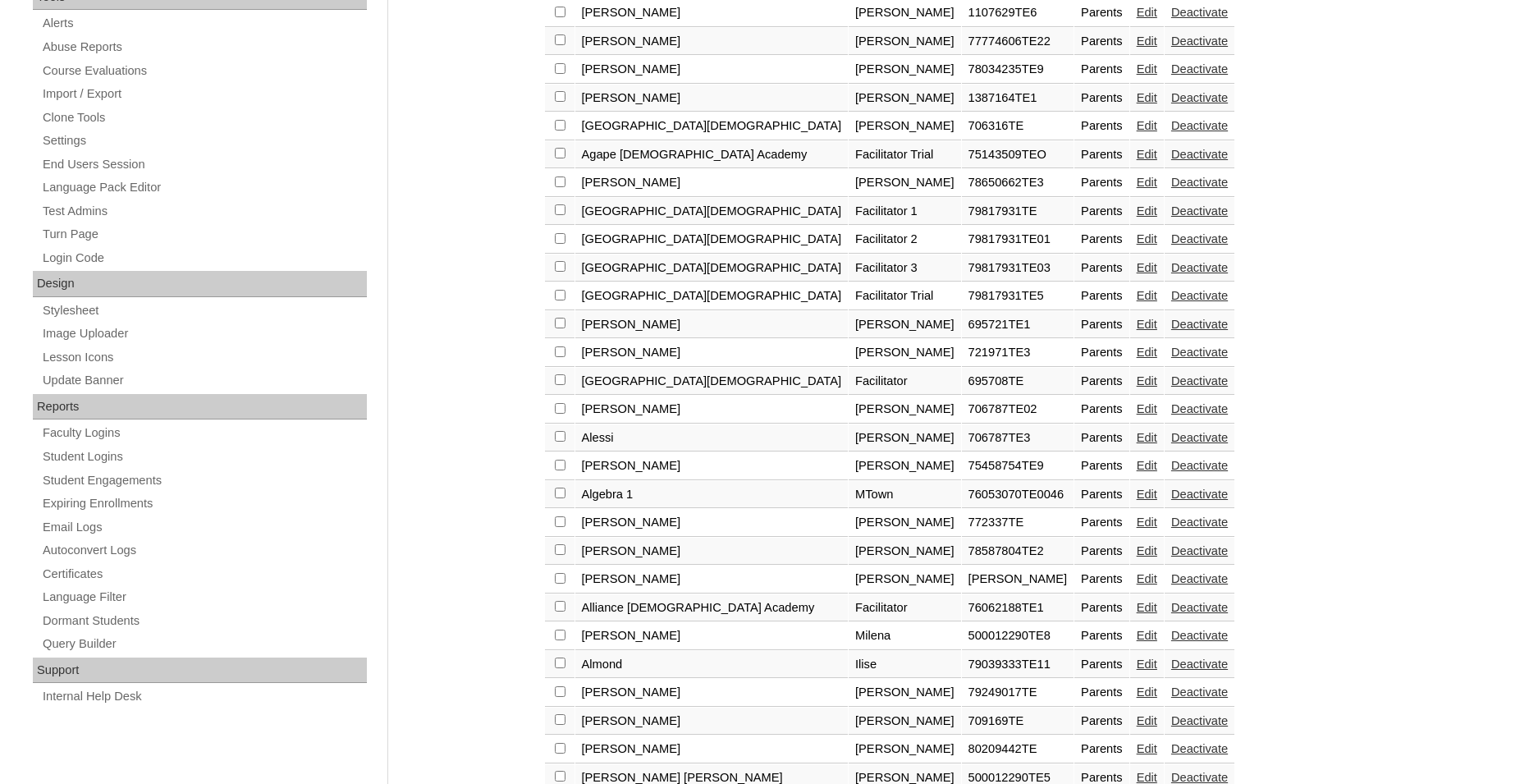
scroll to position [837, 0]
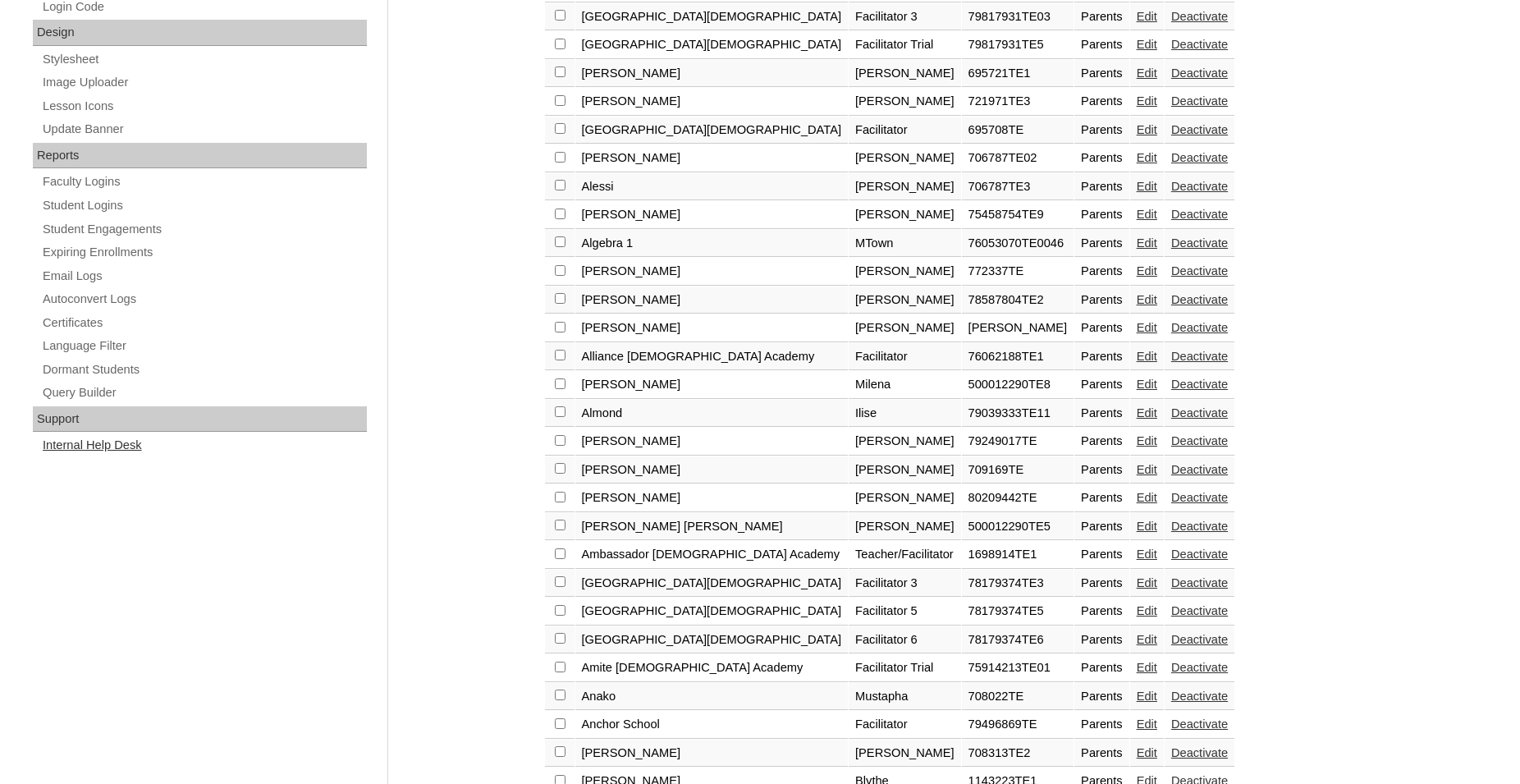
click at [98, 447] on link "Internal Help Desk" at bounding box center [204, 445] width 326 height 21
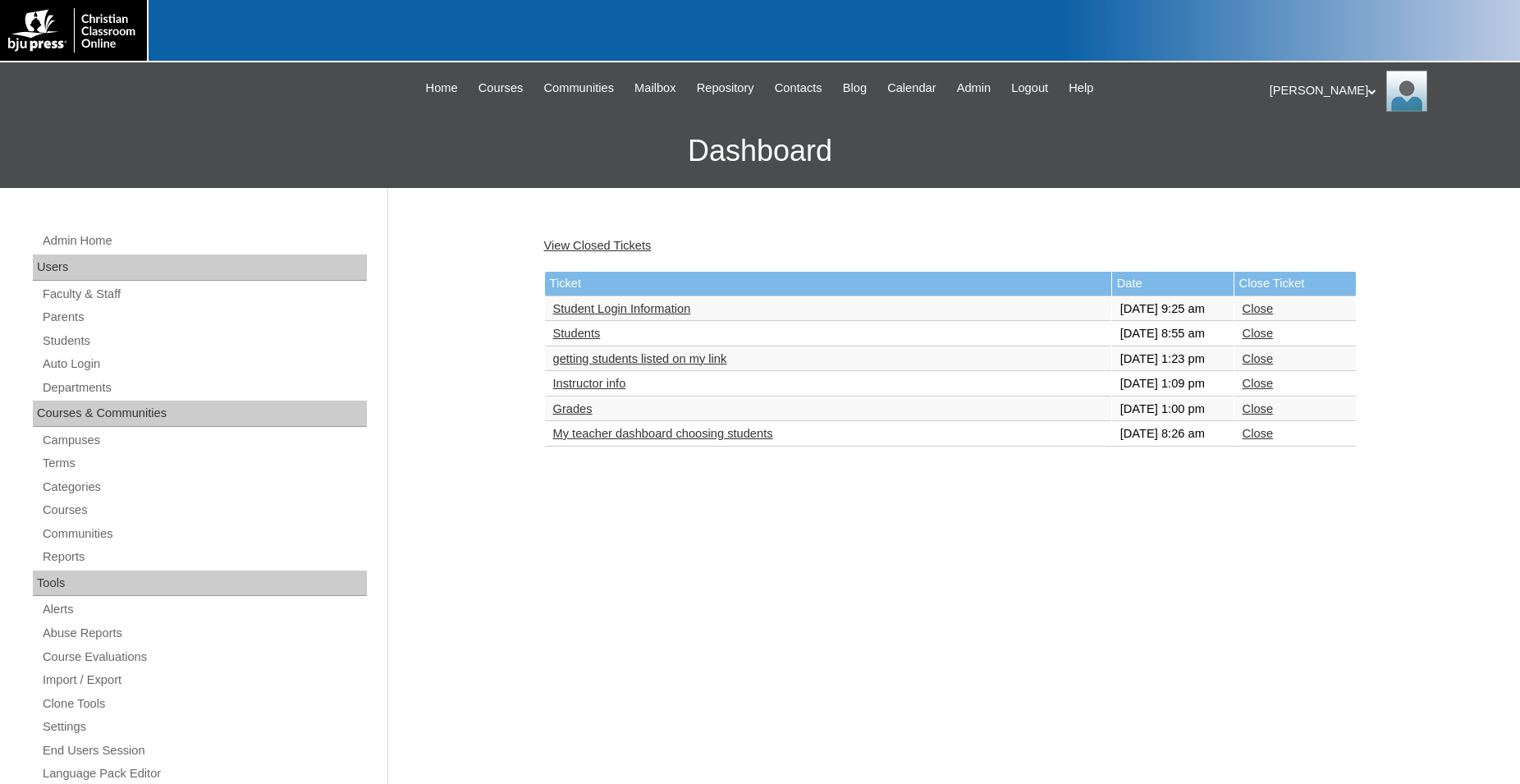
click at [636, 315] on link "Student Login Information" at bounding box center [621, 308] width 138 height 13
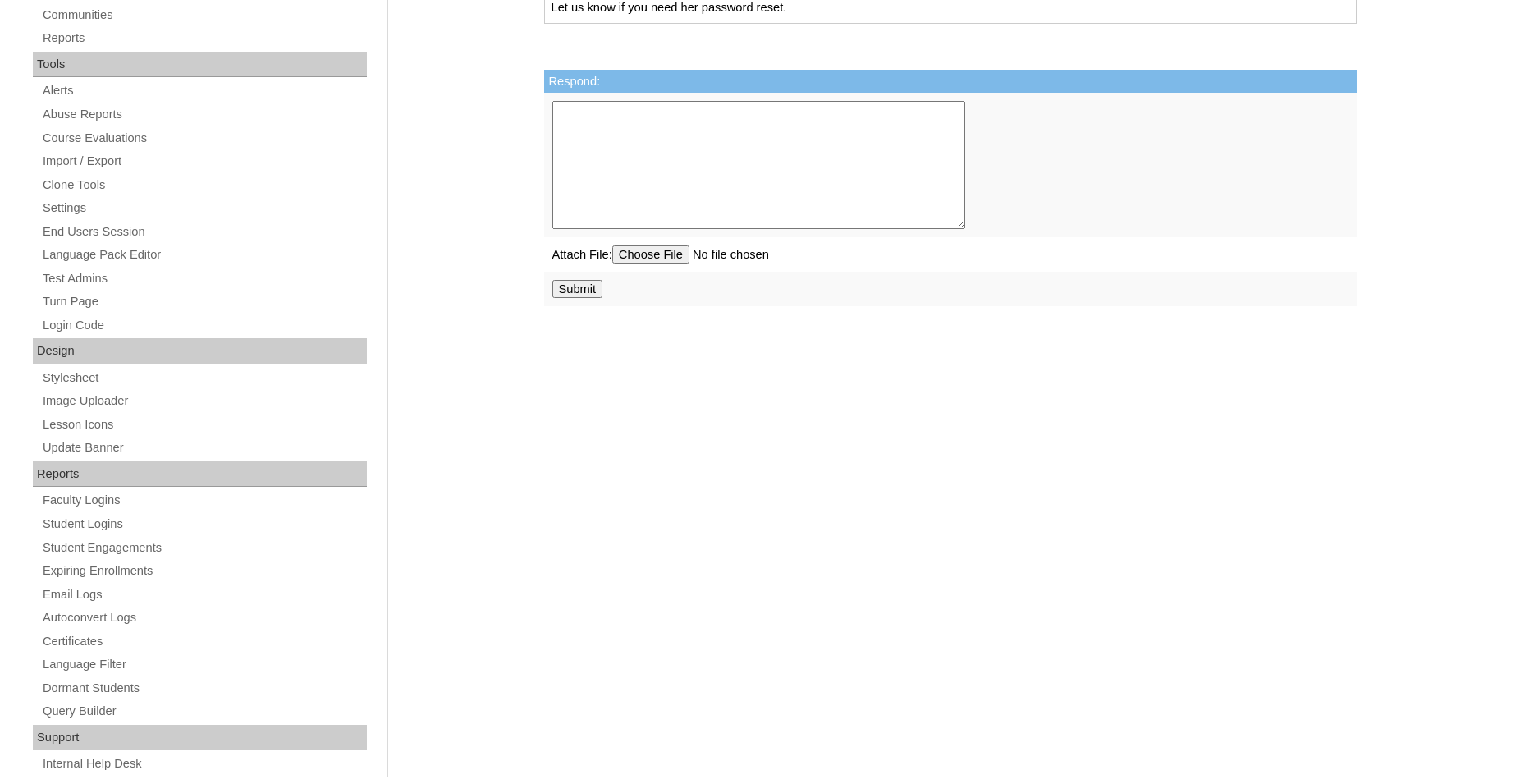
scroll to position [554, 0]
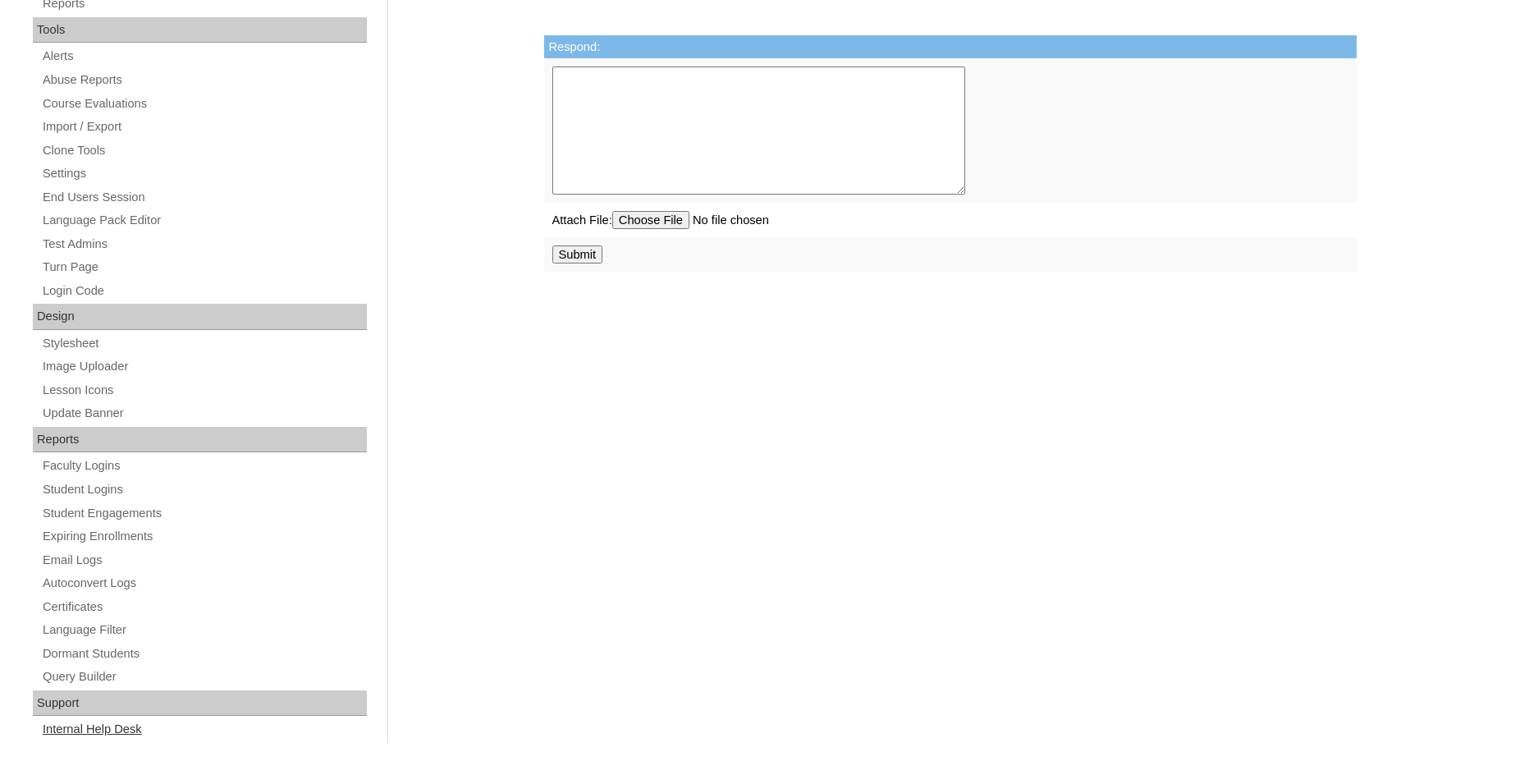
click at [103, 730] on link "Internal Help Desk" at bounding box center [204, 729] width 326 height 21
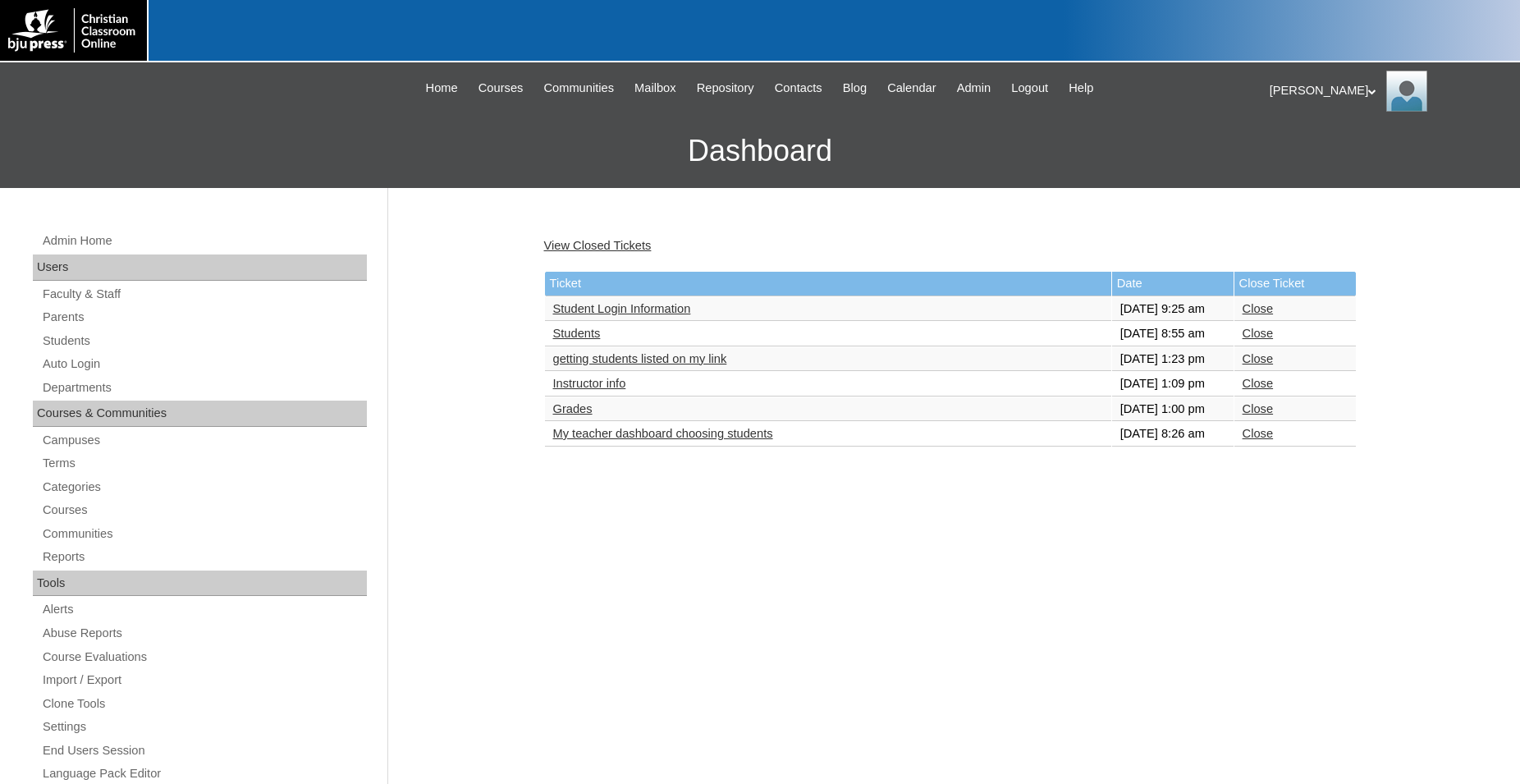
click at [578, 340] on link "Students" at bounding box center [576, 333] width 48 height 13
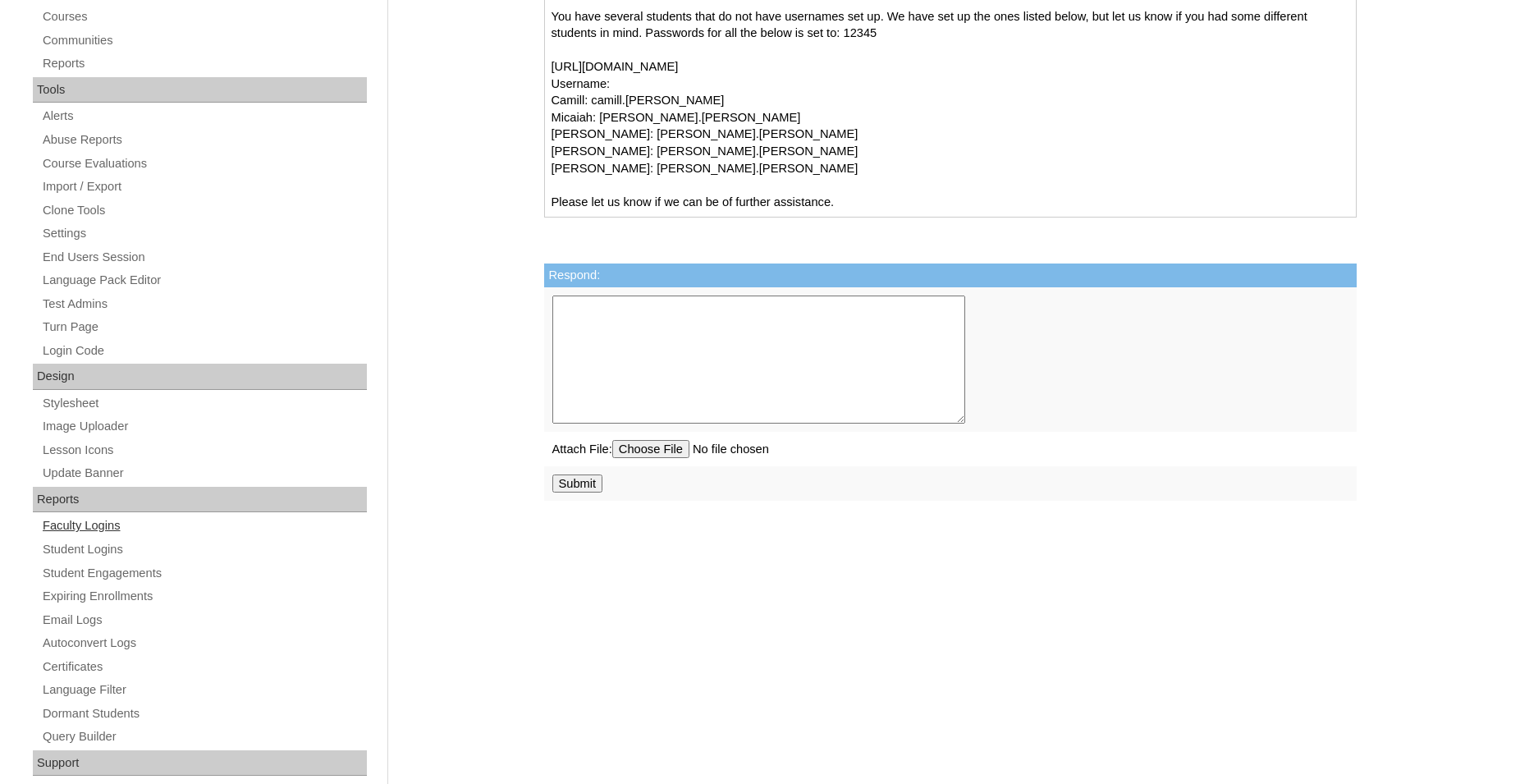
scroll to position [554, 0]
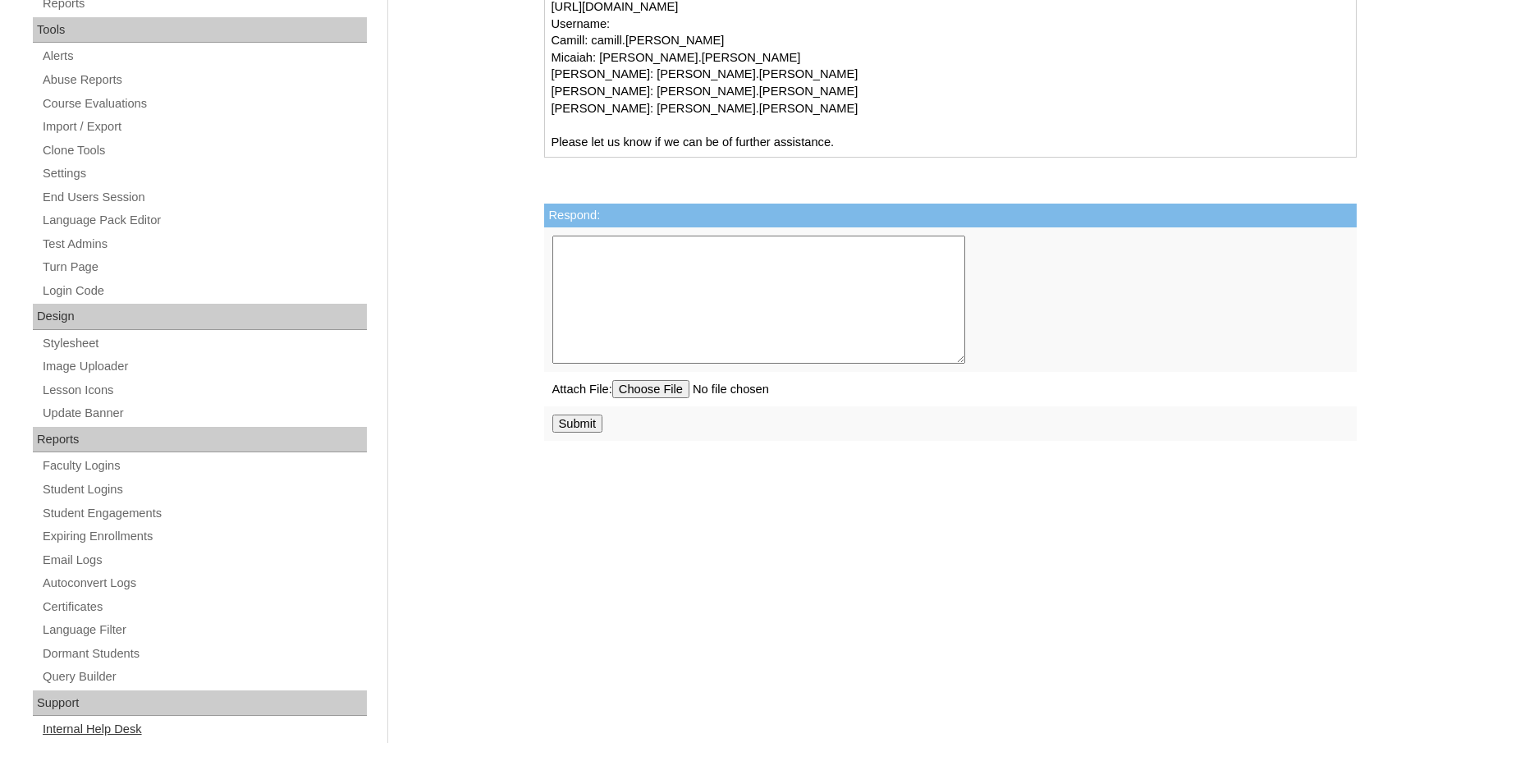
click at [114, 731] on link "Internal Help Desk" at bounding box center [204, 729] width 326 height 21
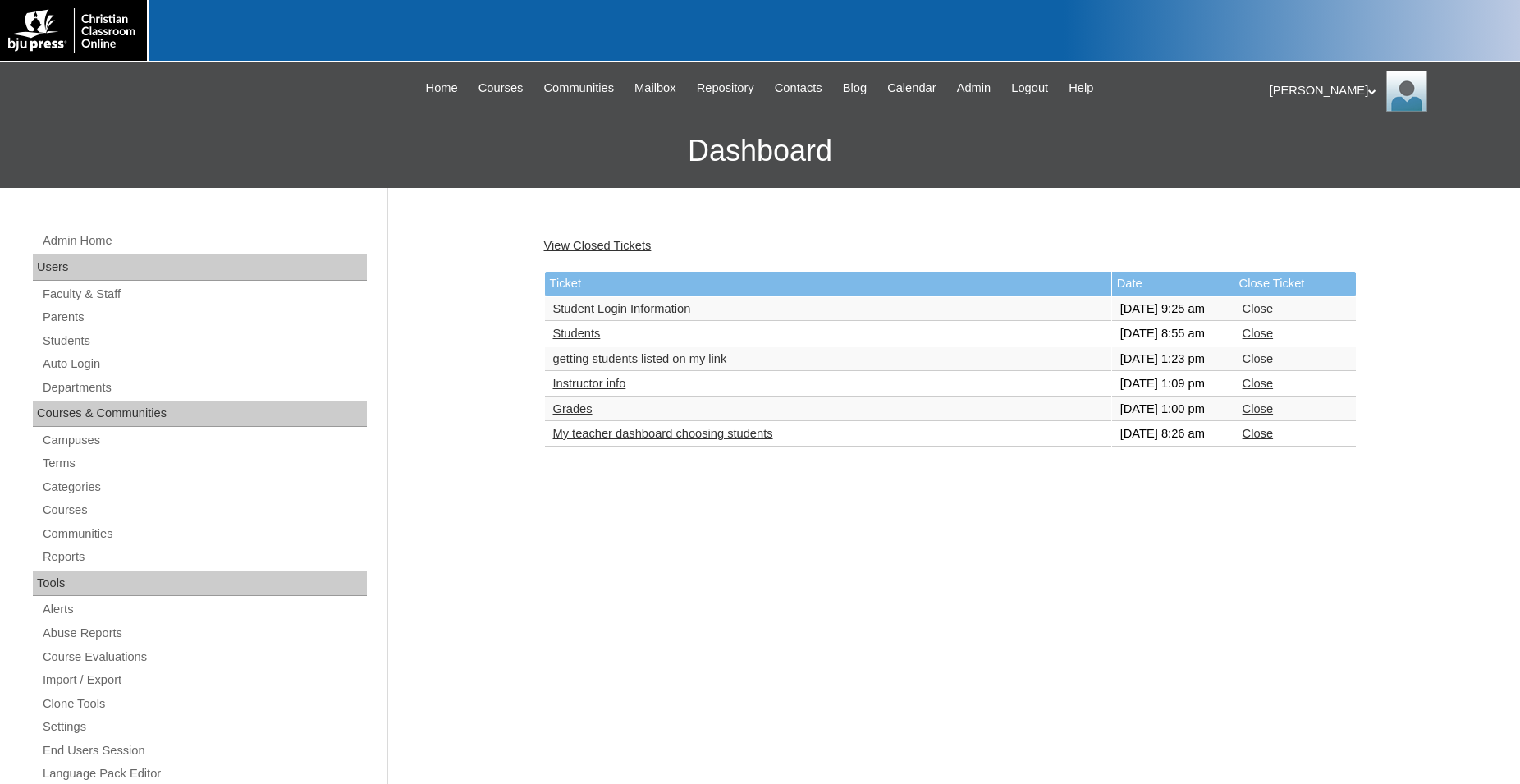
click at [576, 415] on link "Grades" at bounding box center [573, 408] width 39 height 13
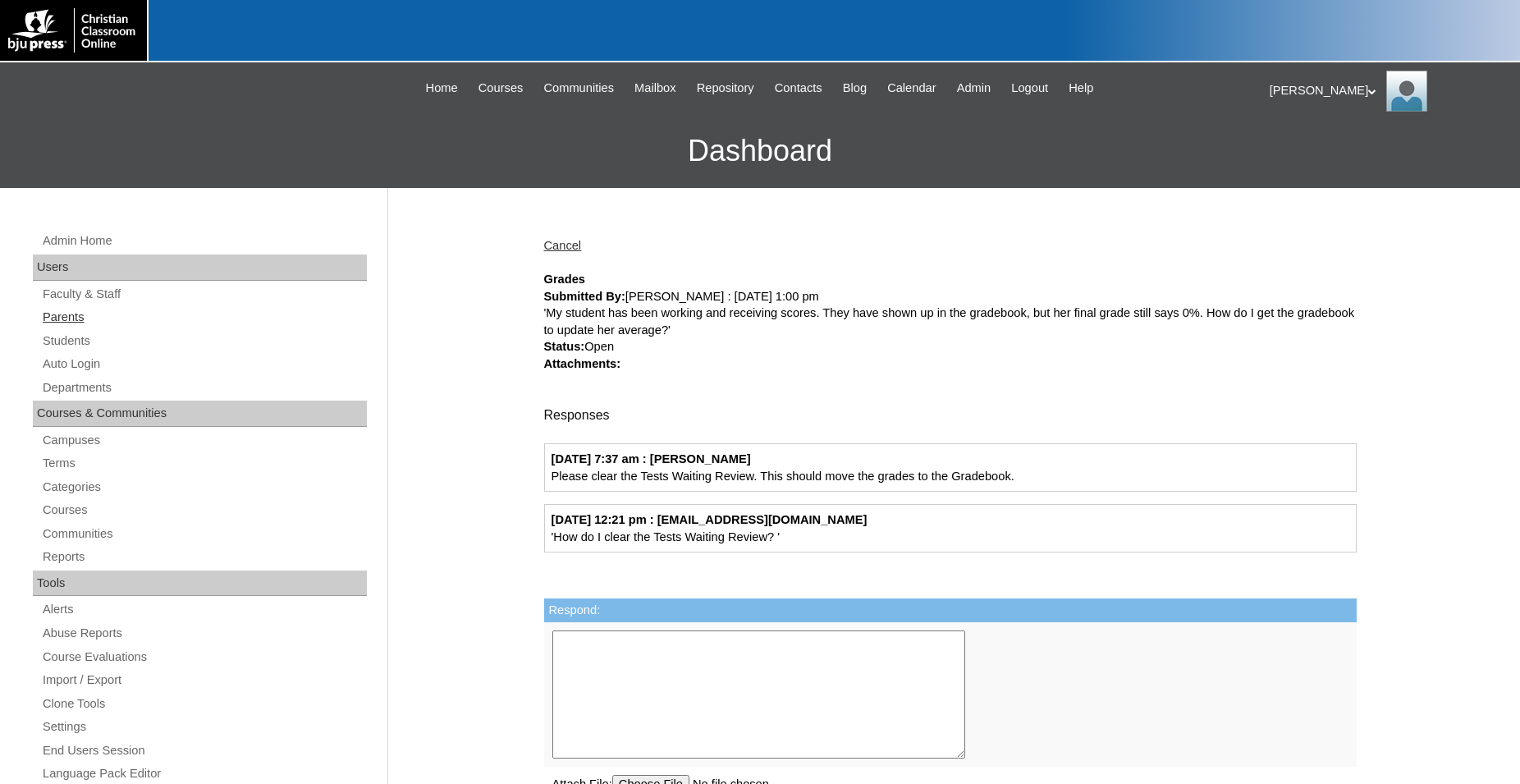
click at [74, 320] on link "Parents" at bounding box center [204, 318] width 326 height 21
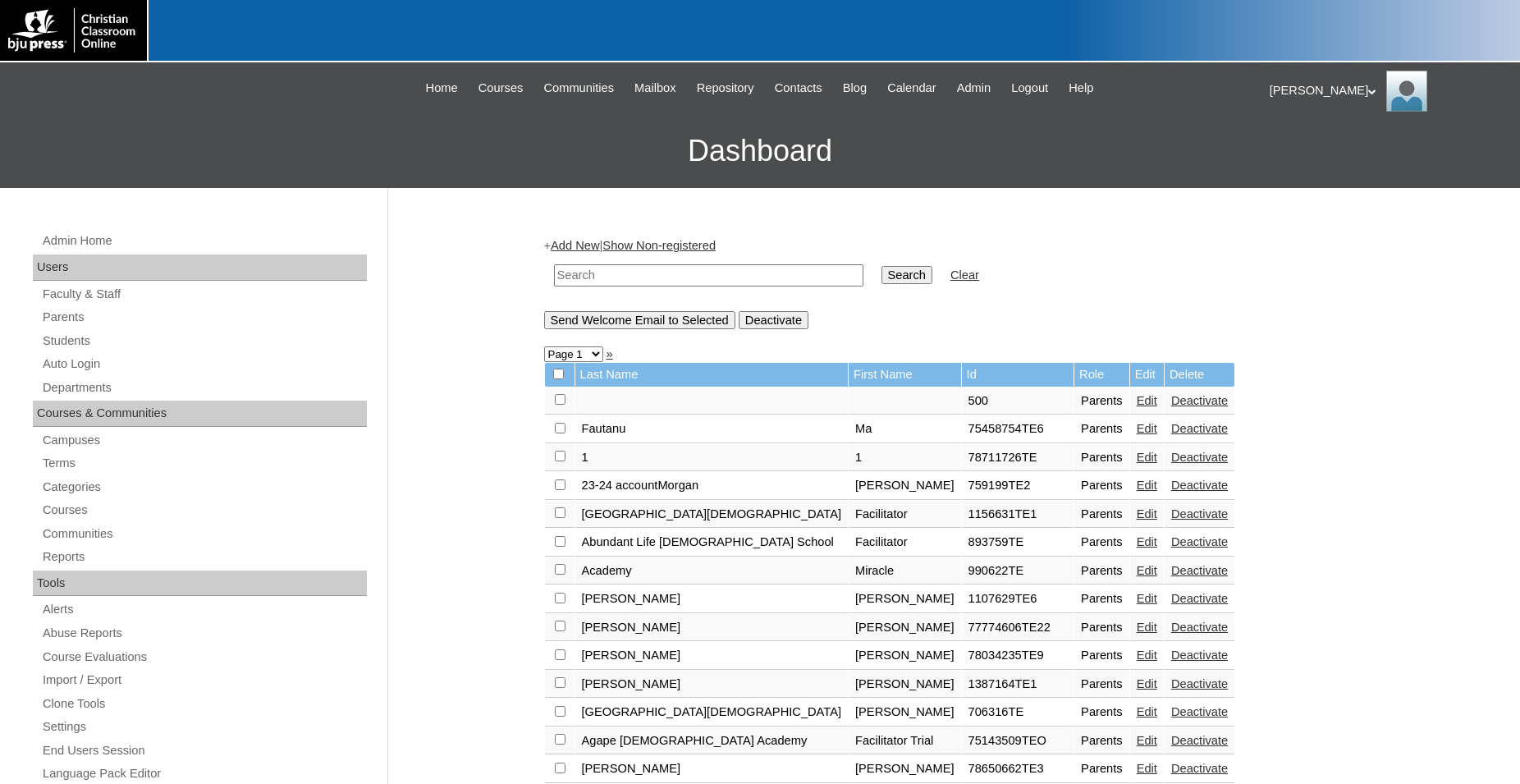
click at [746, 271] on input "text" at bounding box center [708, 275] width 309 height 22
type input "Lisa Post"
click at [882, 266] on input "Search" at bounding box center [907, 274] width 51 height 18
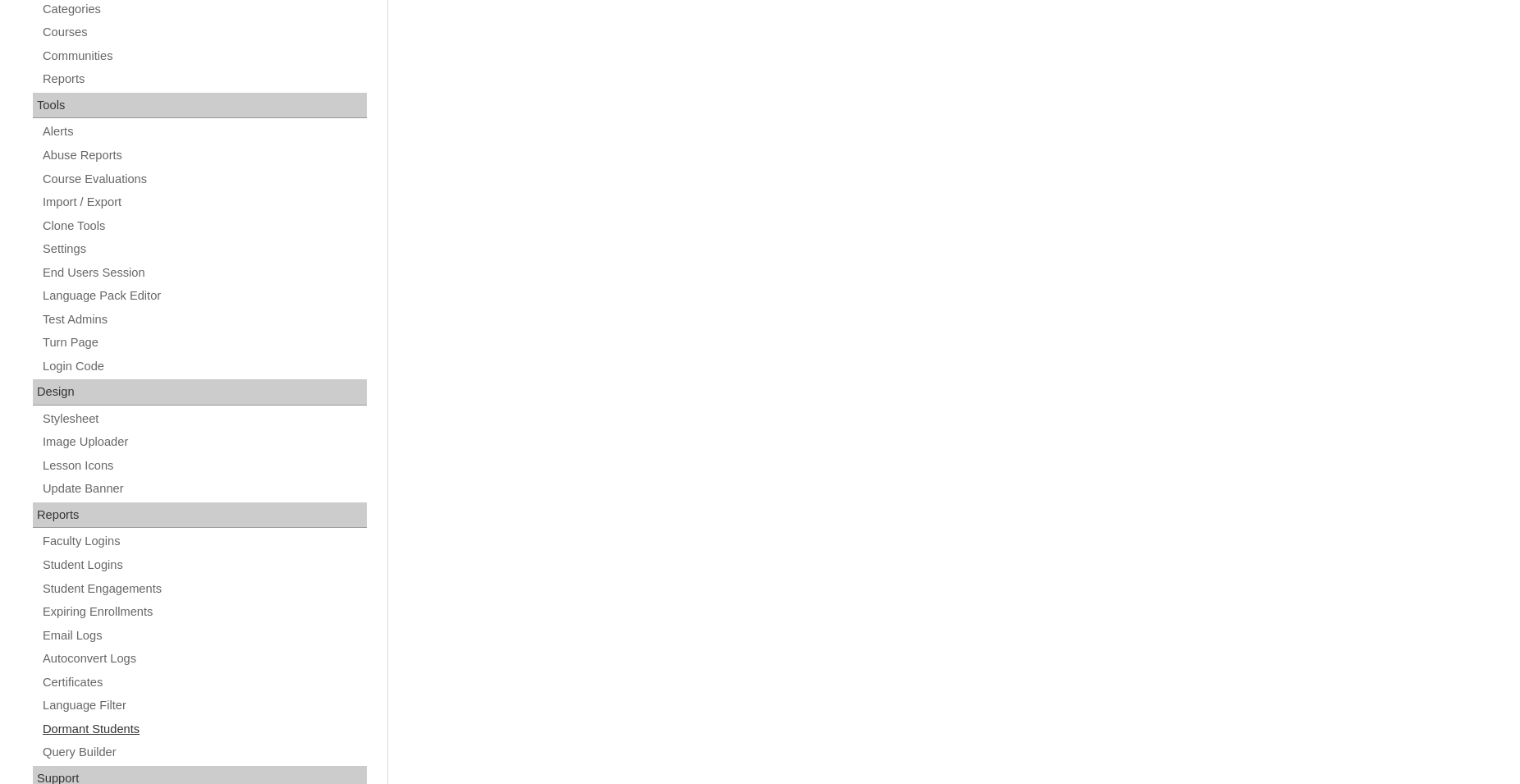
scroll to position [554, 0]
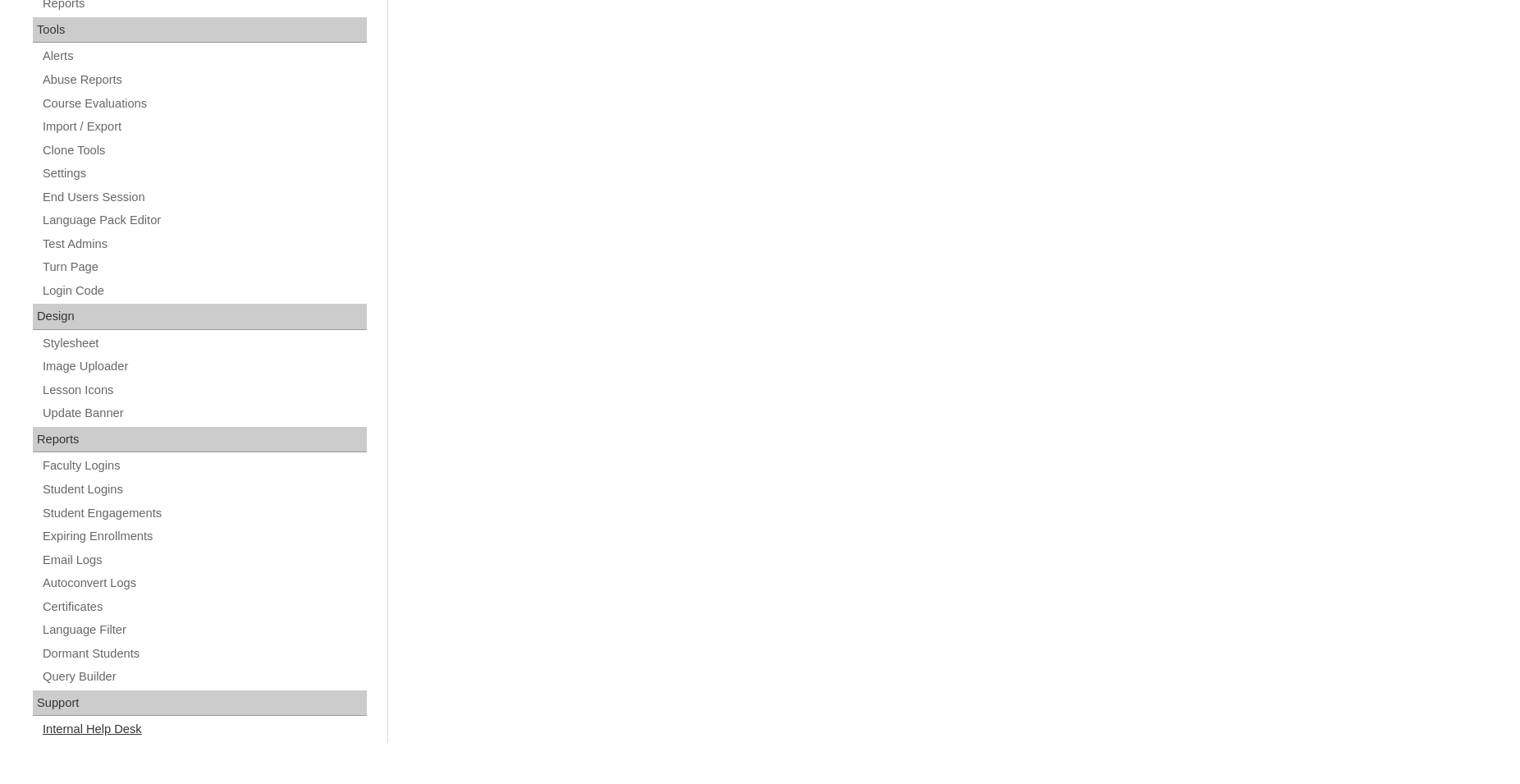
click at [101, 732] on link "Internal Help Desk" at bounding box center [204, 729] width 326 height 21
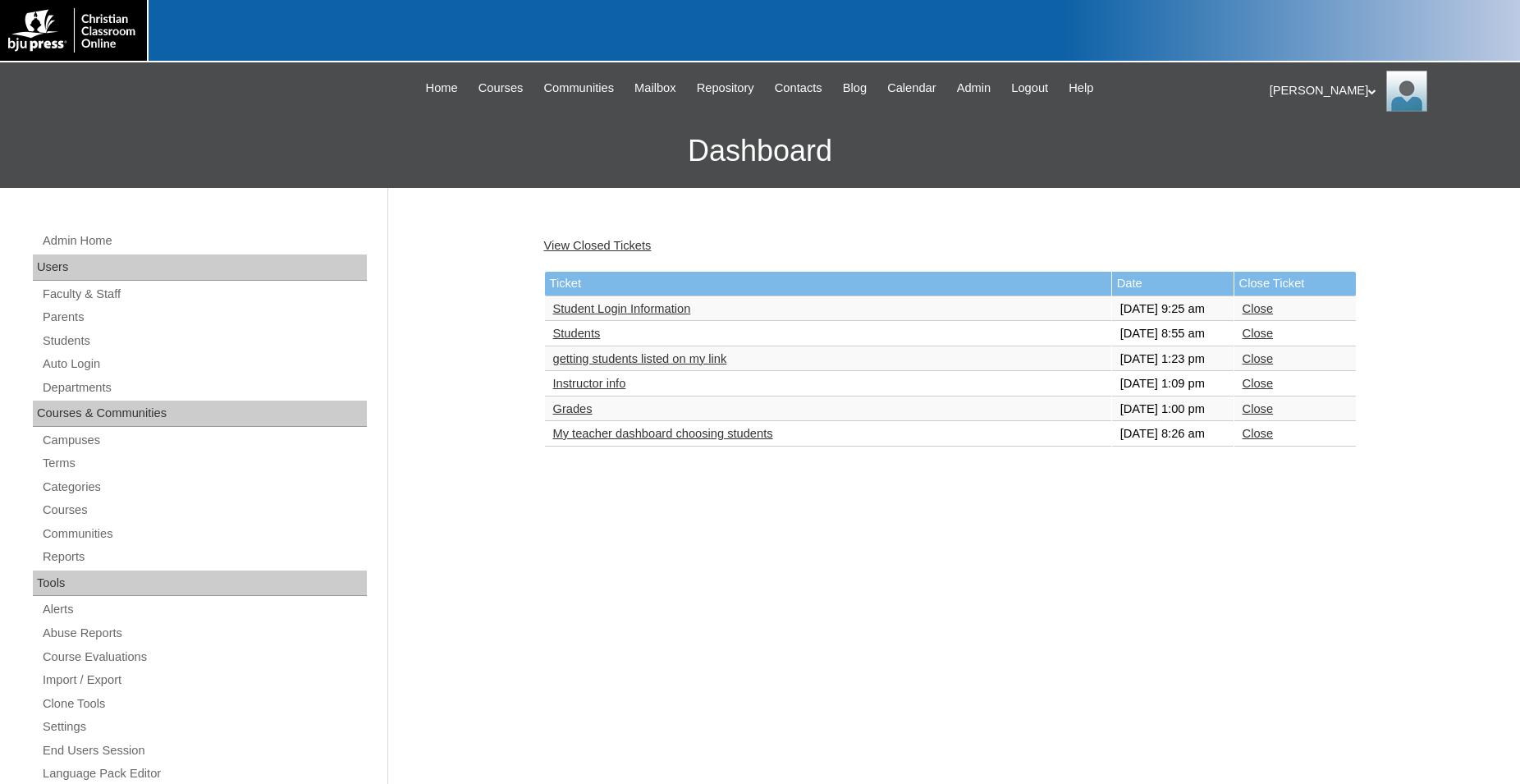
click at [578, 415] on link "Grades" at bounding box center [573, 408] width 39 height 13
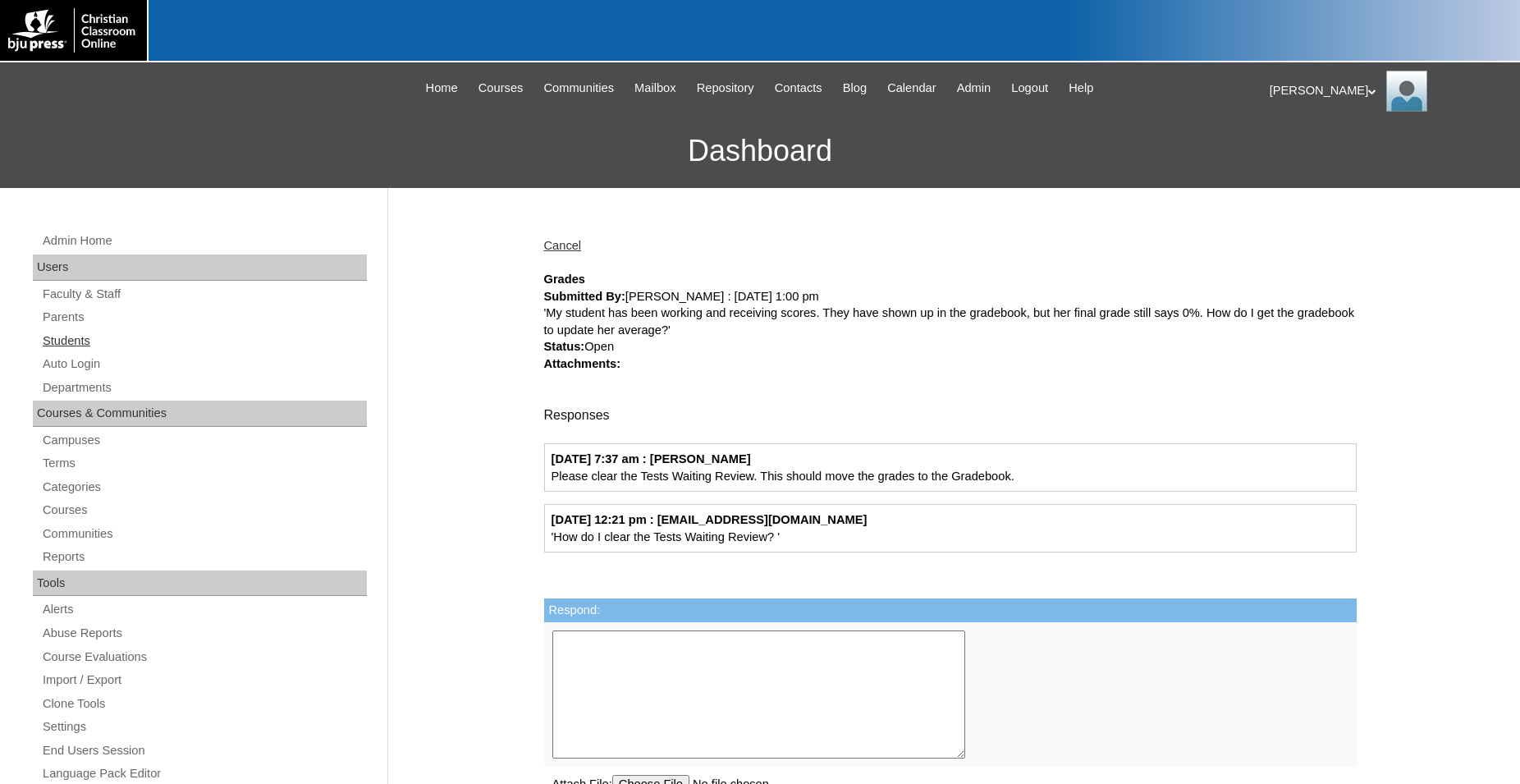
click at [79, 340] on link "Students" at bounding box center [204, 341] width 326 height 21
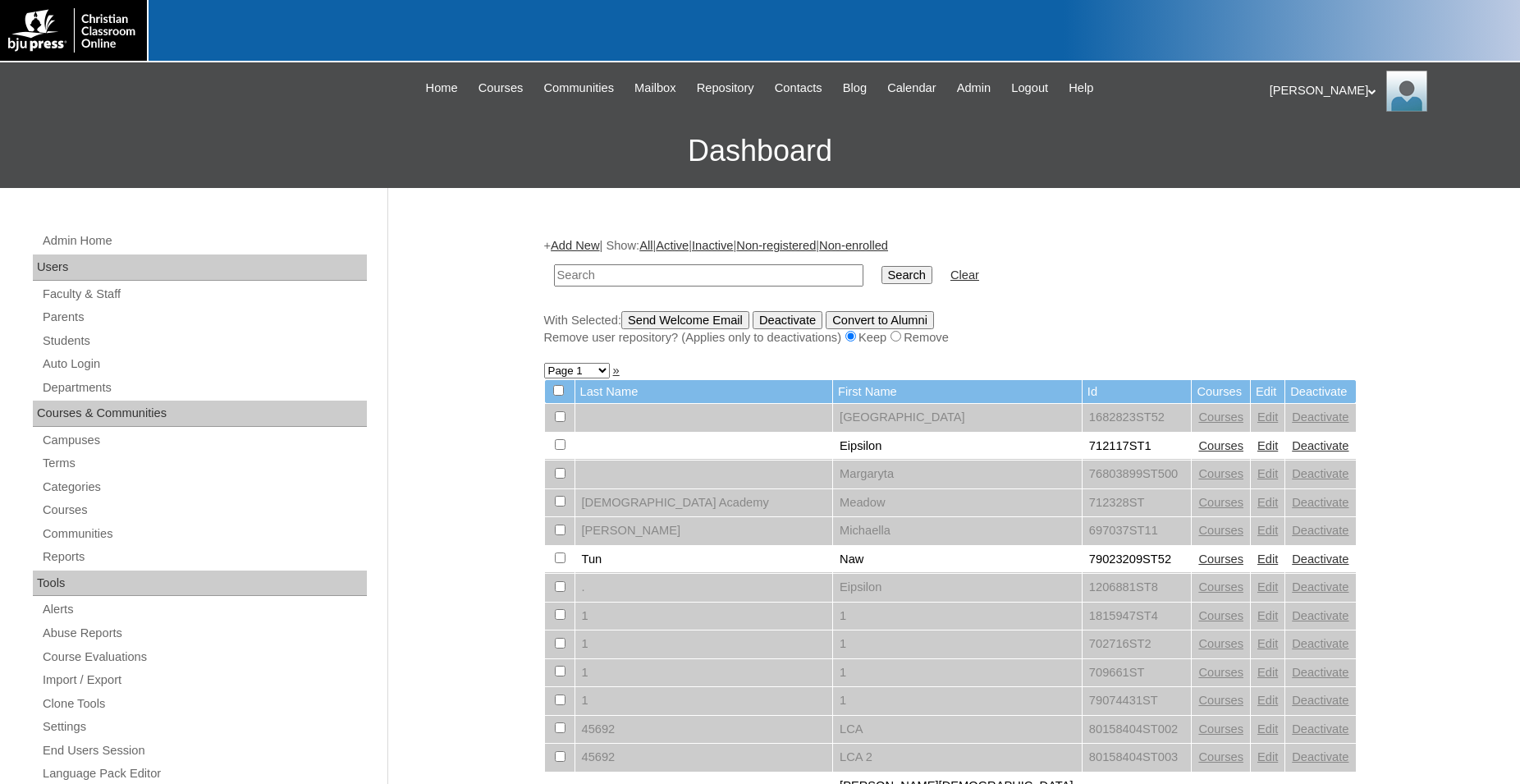
click at [695, 273] on input "text" at bounding box center [708, 275] width 309 height 22
type input "79054754"
click at [882, 266] on input "Search" at bounding box center [907, 274] width 51 height 18
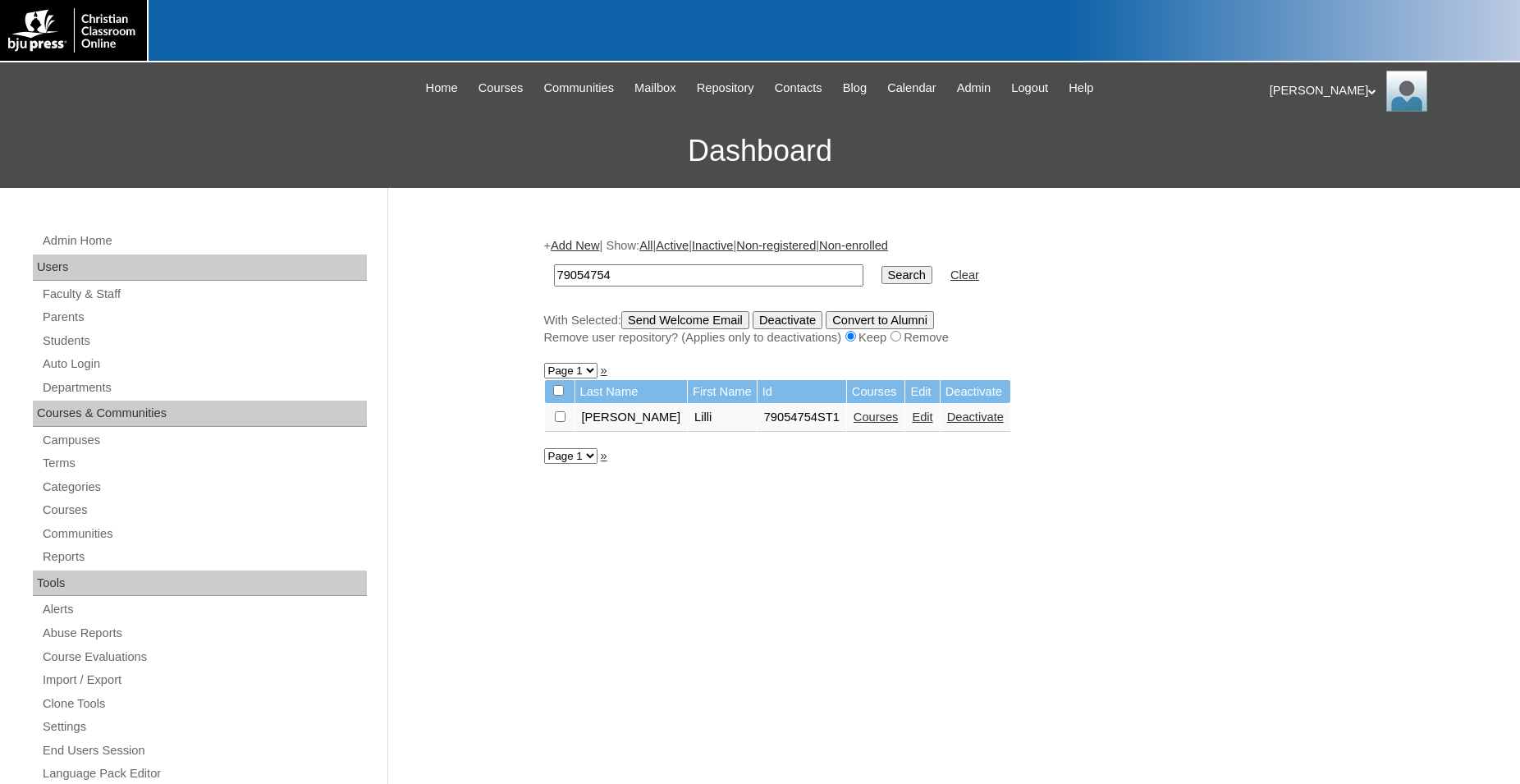
drag, startPoint x: 629, startPoint y: 276, endPoint x: 464, endPoint y: 276, distance: 165.0
click at [554, 276] on input "79054754" at bounding box center [708, 275] width 309 height 22
click at [71, 343] on link "Students" at bounding box center [204, 341] width 326 height 21
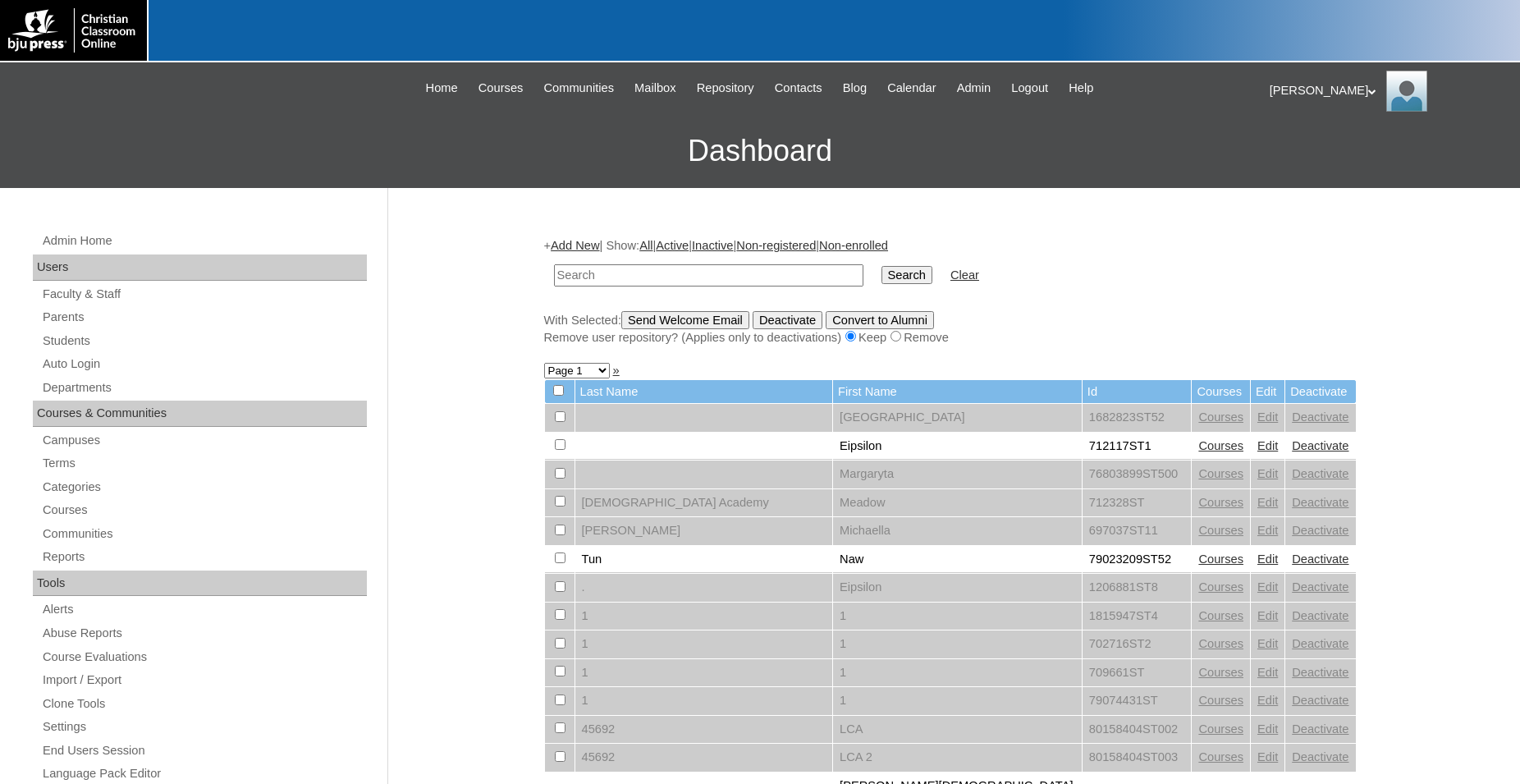
click at [692, 282] on input "text" at bounding box center [708, 275] width 309 height 22
type input "79054754"
click at [882, 266] on input "Search" at bounding box center [907, 274] width 51 height 18
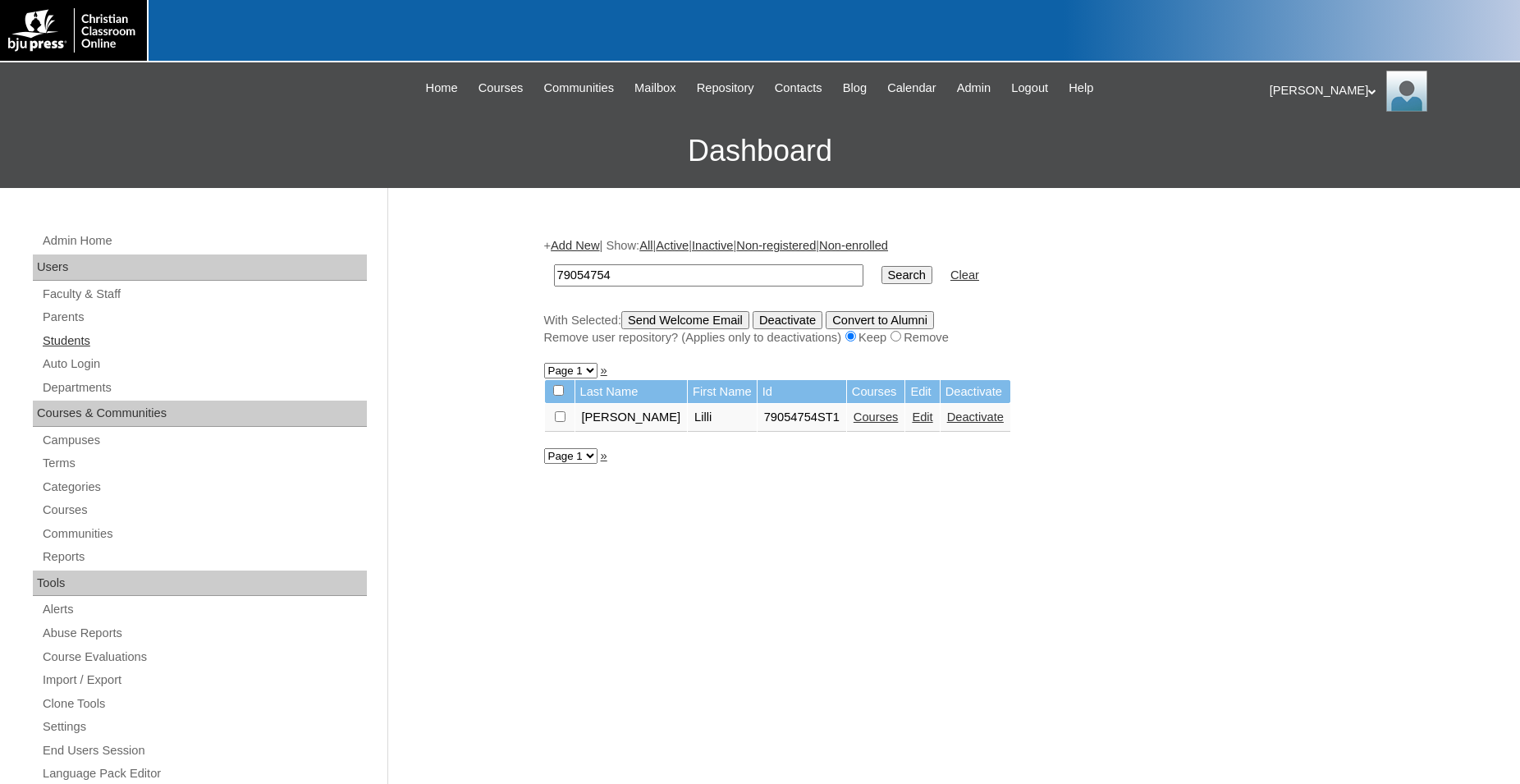
click at [82, 341] on link "Students" at bounding box center [204, 341] width 326 height 21
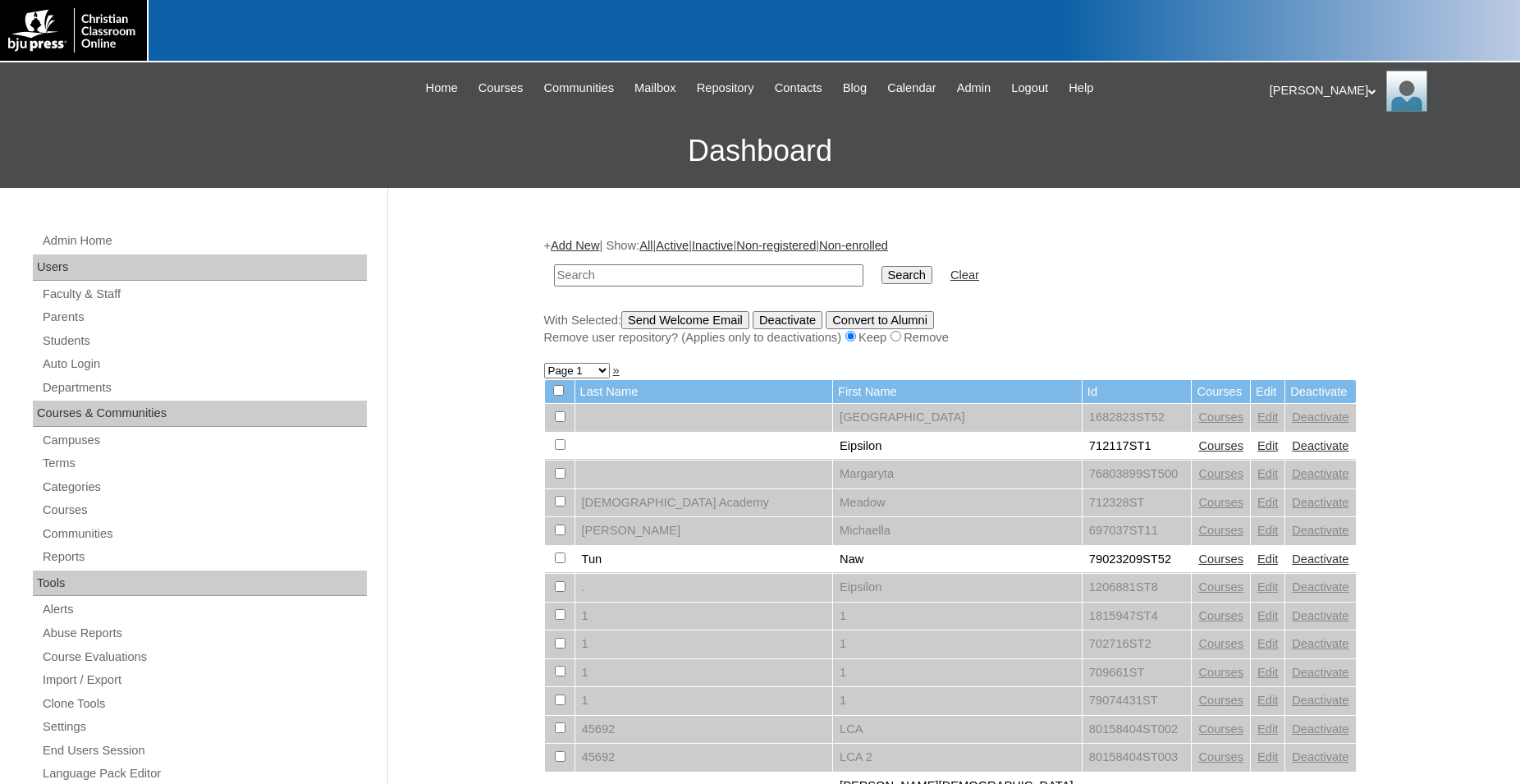
click at [665, 279] on input "text" at bounding box center [708, 275] width 309 height 22
type input "79054754"
click at [882, 266] on input "Search" at bounding box center [907, 274] width 51 height 18
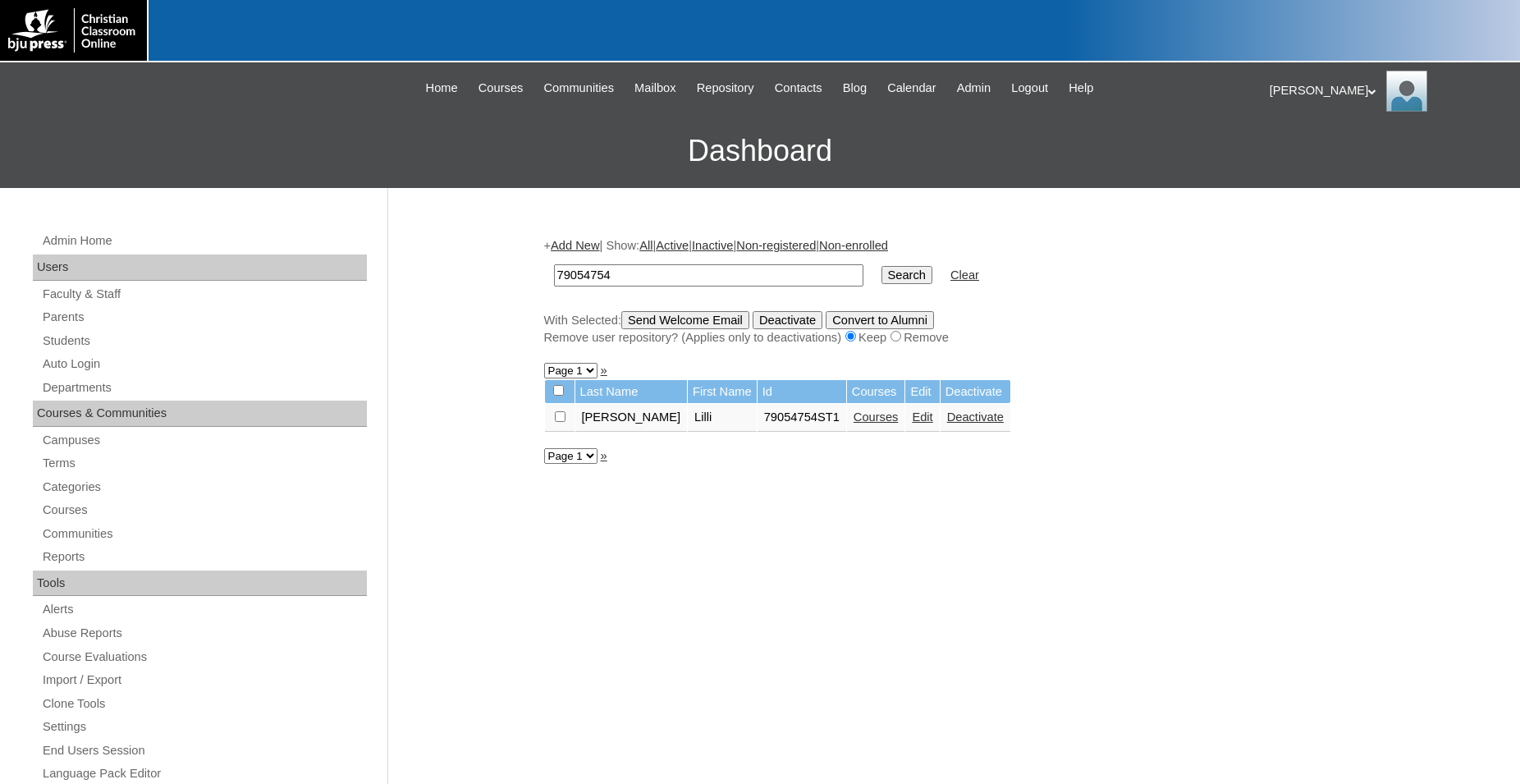
click at [854, 423] on link "Courses" at bounding box center [876, 417] width 45 height 13
click at [912, 423] on link "Edit" at bounding box center [922, 417] width 21 height 13
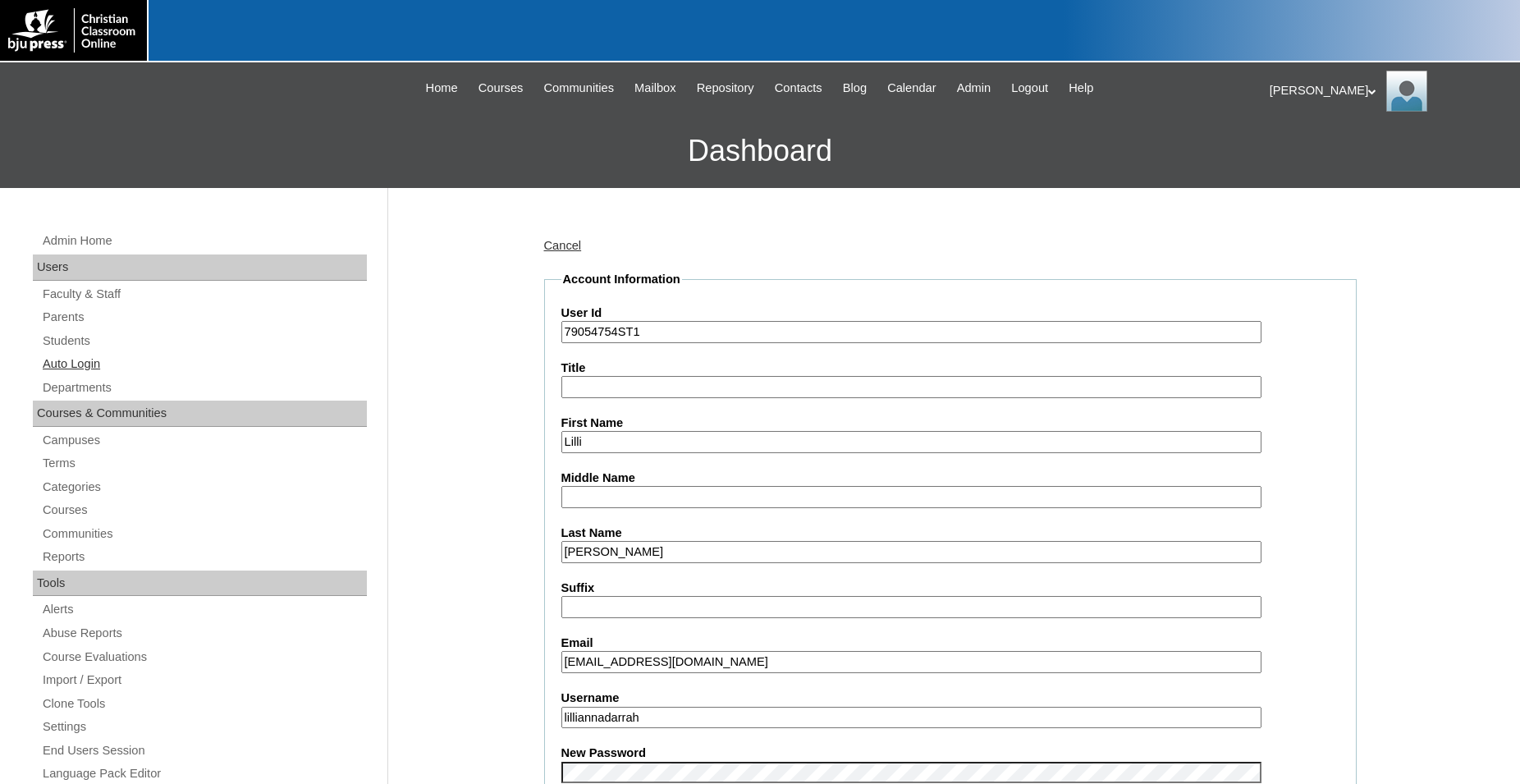
click at [93, 364] on link "Auto Login" at bounding box center [204, 364] width 326 height 21
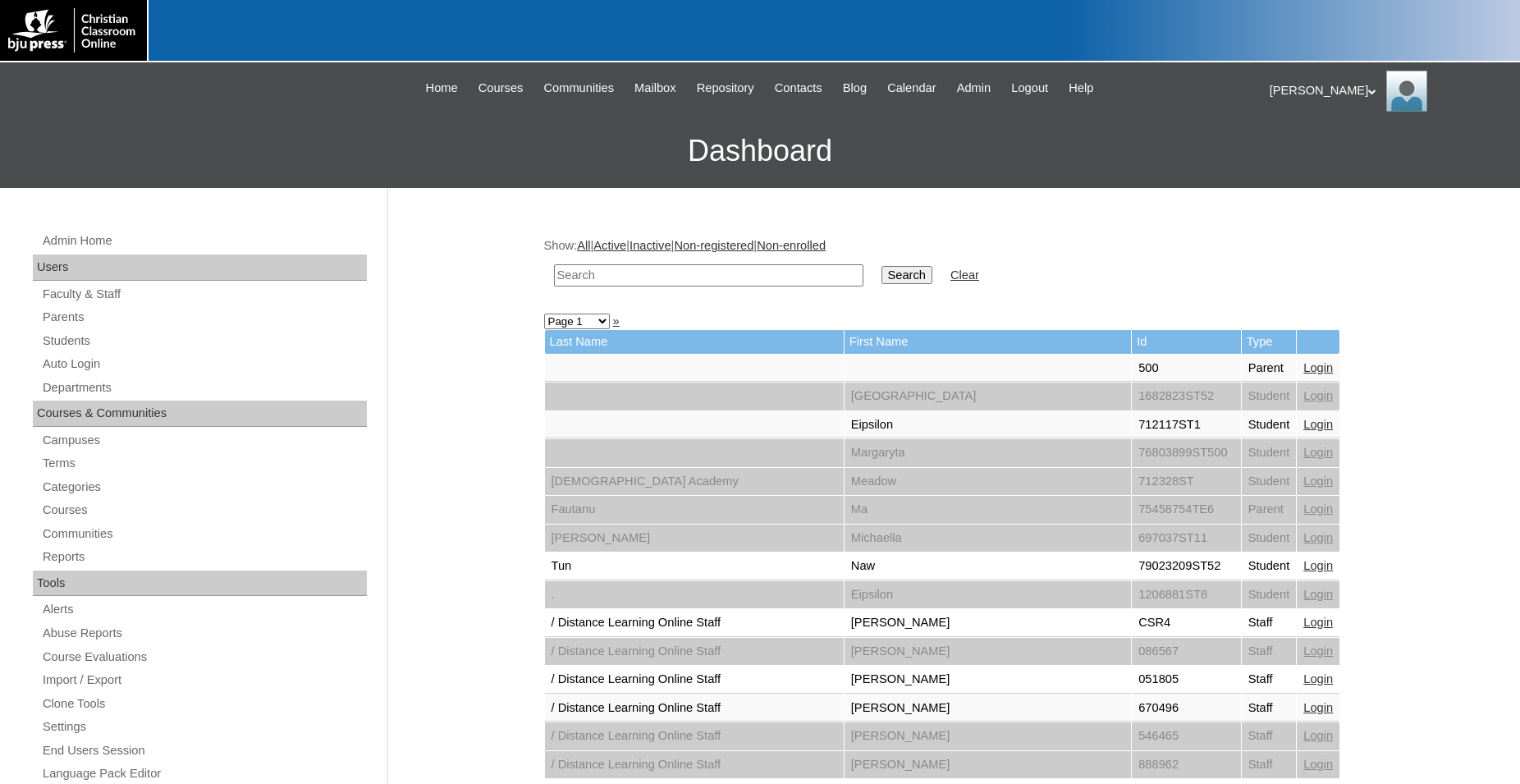
click at [745, 277] on input "text" at bounding box center [708, 275] width 309 height 22
type input "post"
click at [882, 266] on input "Search" at bounding box center [907, 274] width 51 height 18
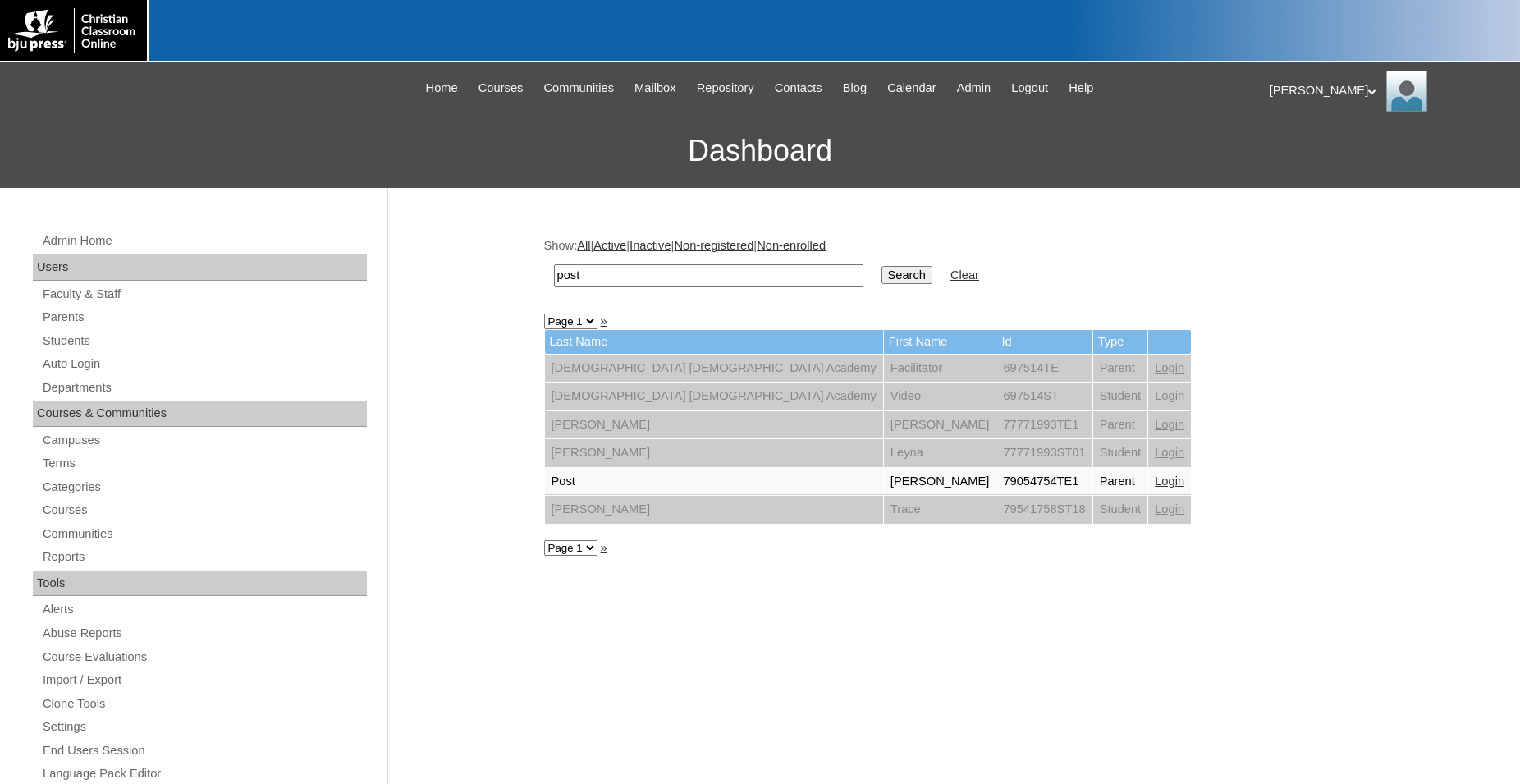
click at [1155, 484] on link "Login" at bounding box center [1170, 481] width 30 height 13
